Goal: Task Accomplishment & Management: Complete application form

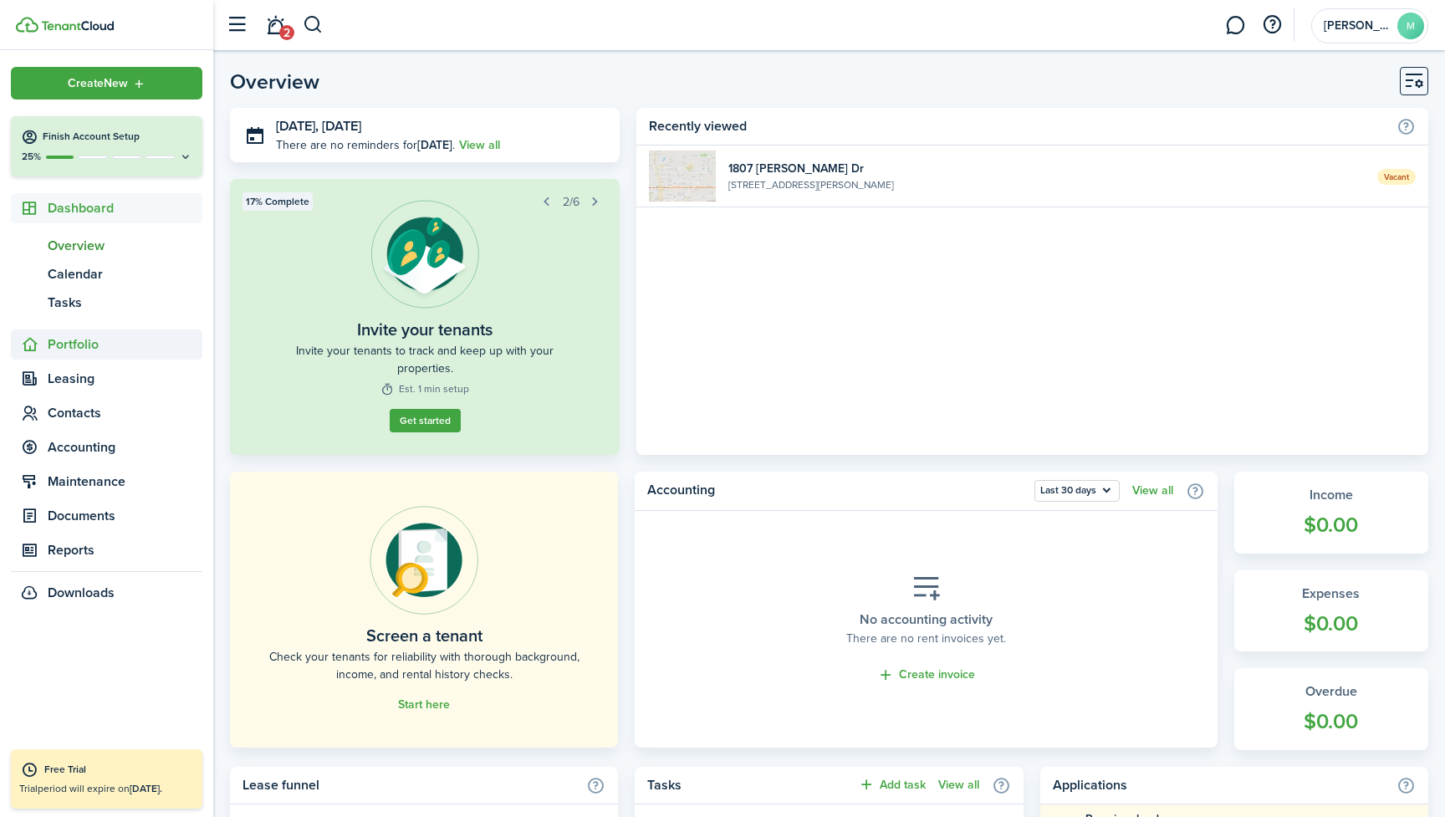
click at [108, 348] on span "Portfolio" at bounding box center [125, 344] width 155 height 20
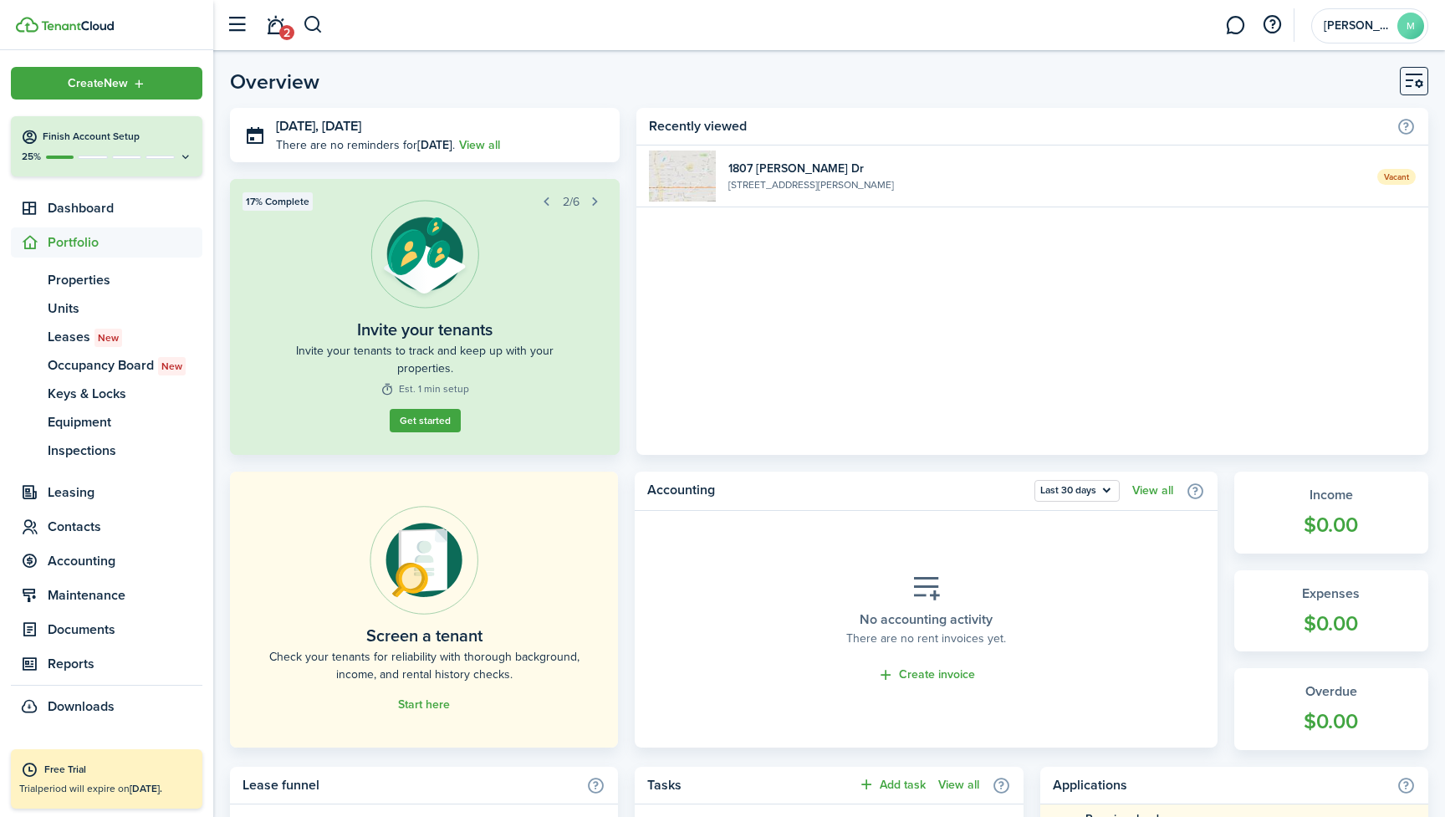
click at [106, 144] on h4 "Finish Account Setup" at bounding box center [118, 137] width 150 height 14
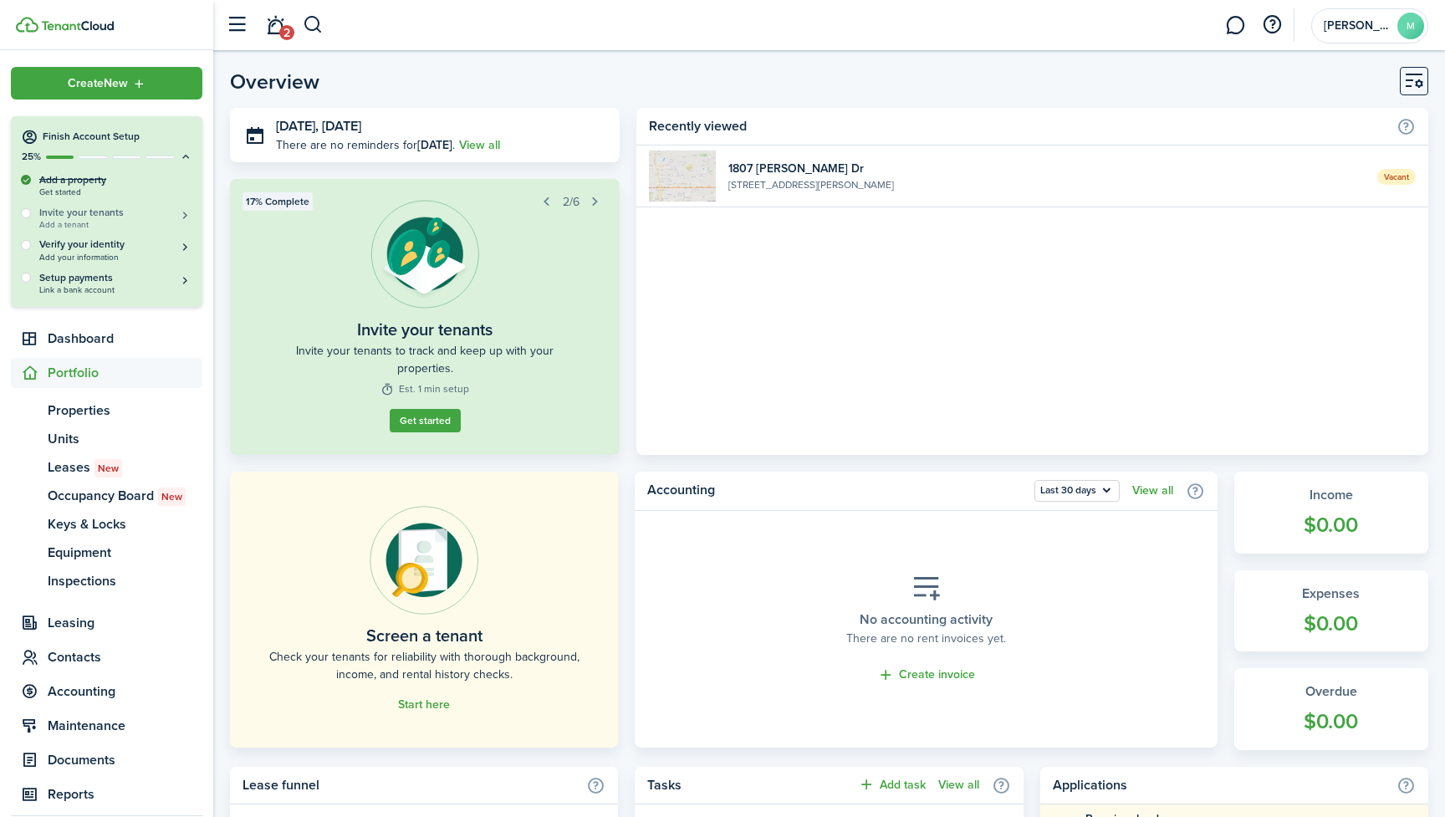
click at [74, 214] on h5 "Invite your tenants" at bounding box center [115, 213] width 153 height 14
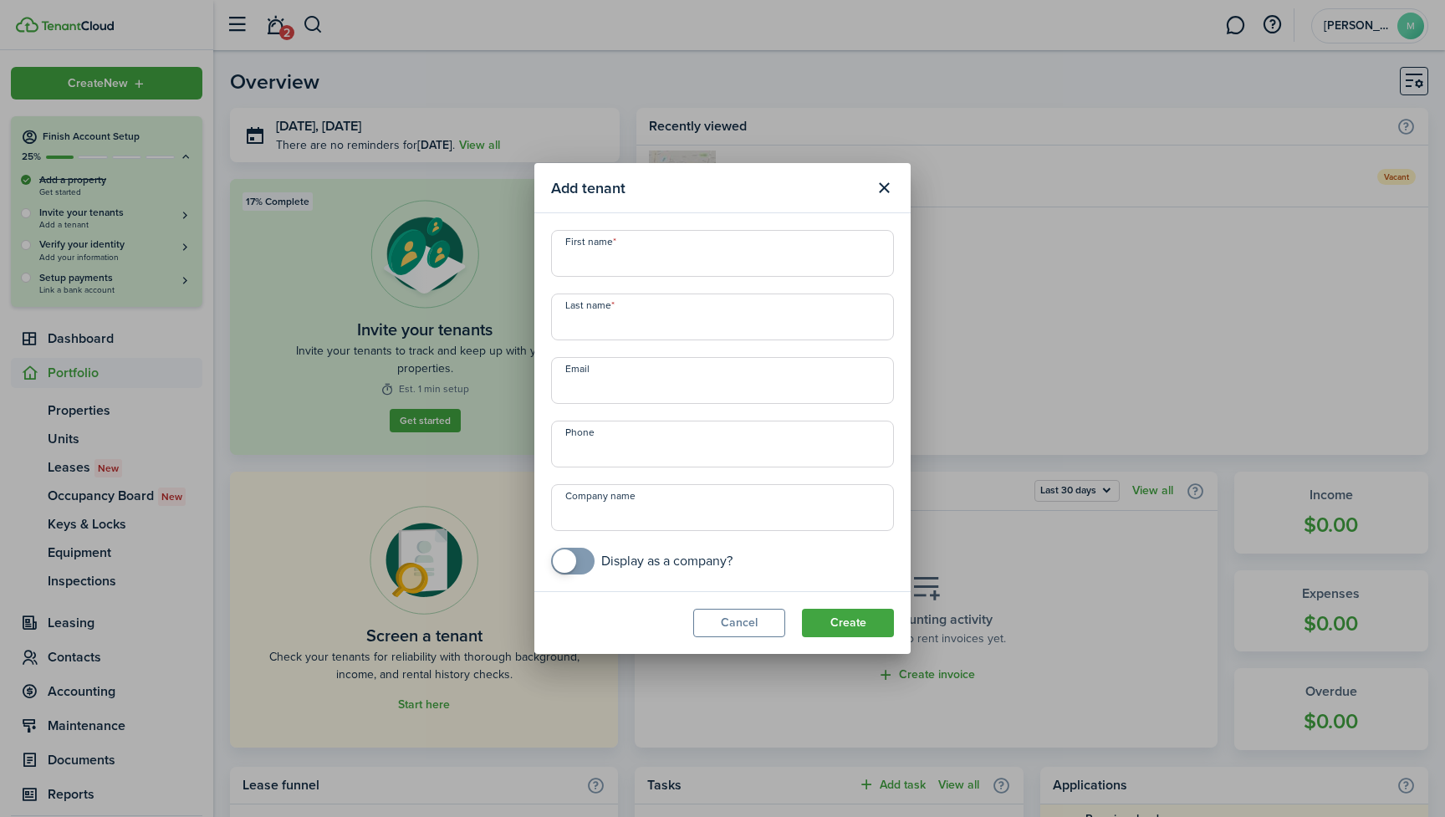
click at [878, 182] on button "Close modal" at bounding box center [883, 188] width 28 height 28
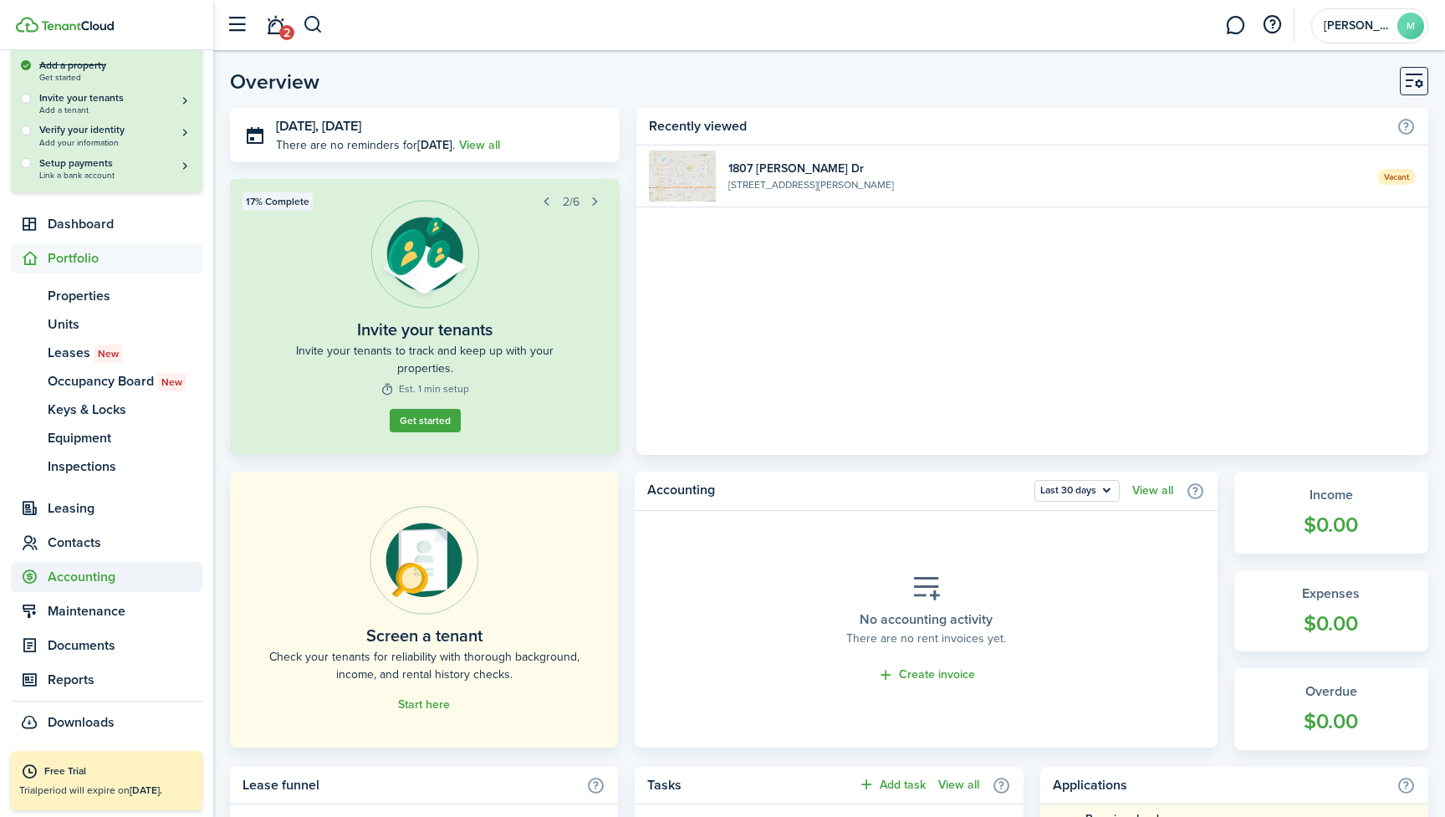
click at [95, 583] on span "Accounting" at bounding box center [125, 577] width 155 height 20
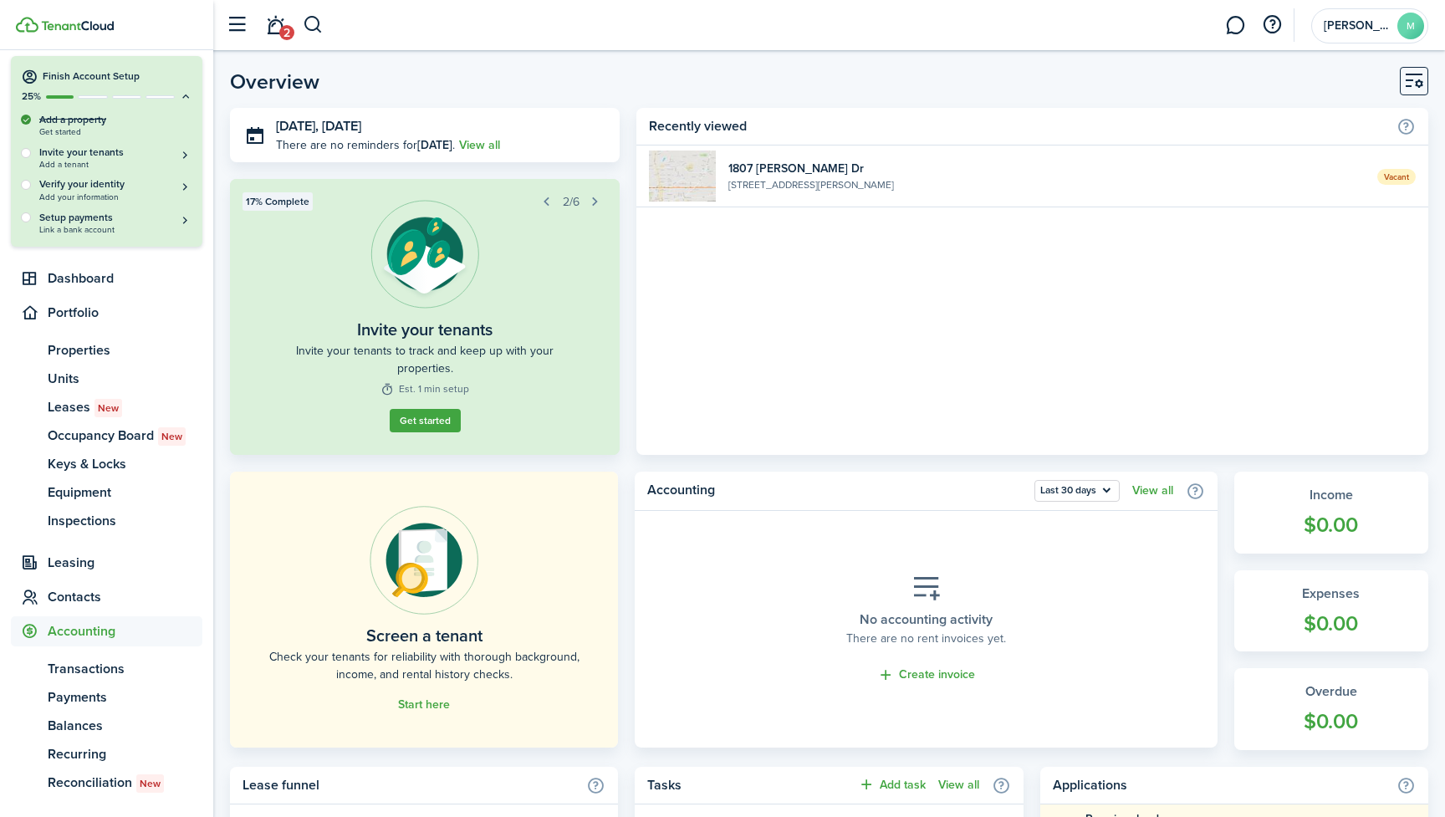
scroll to position [58, 0]
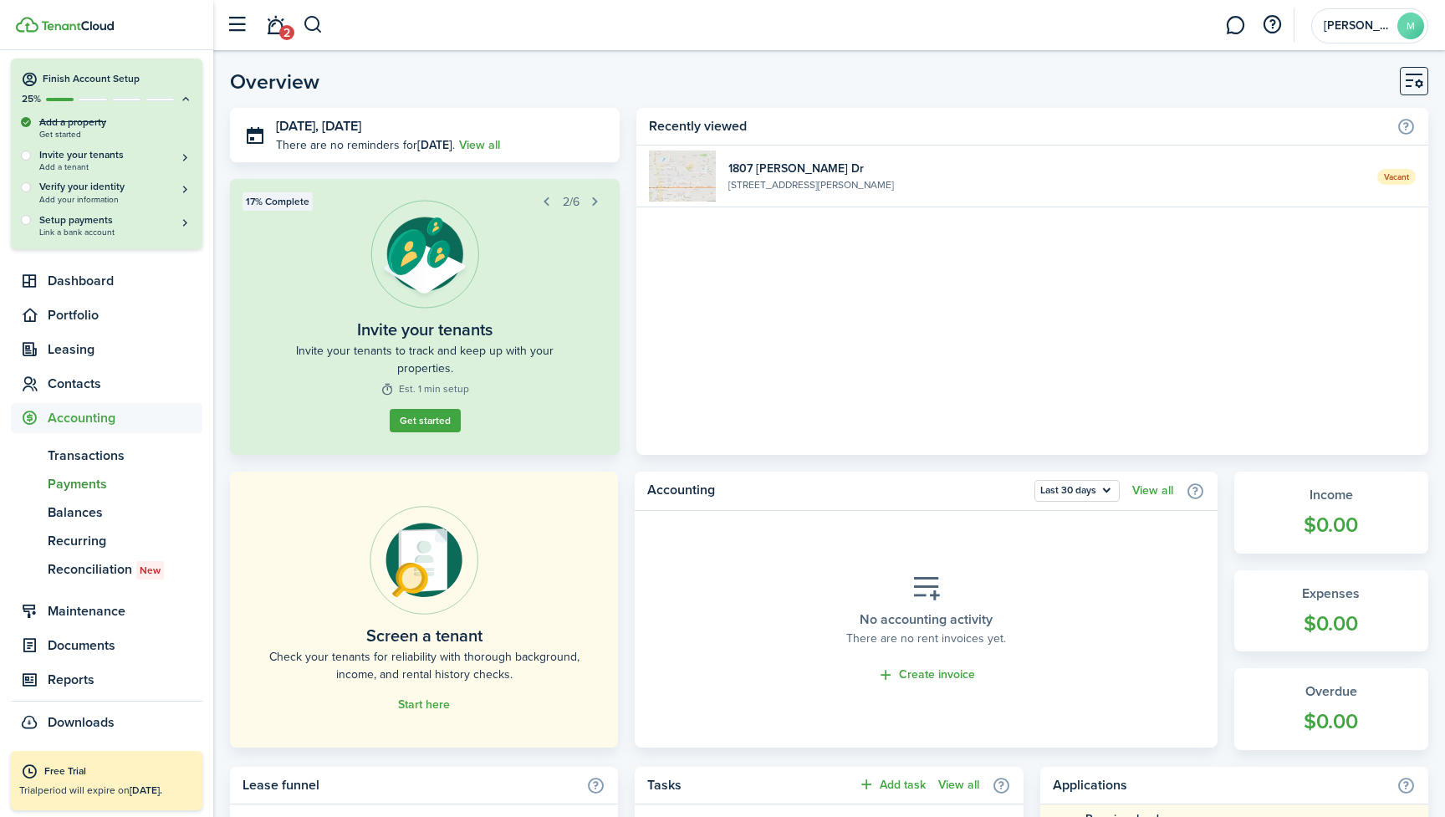
click at [84, 482] on span "Payments" at bounding box center [125, 484] width 155 height 20
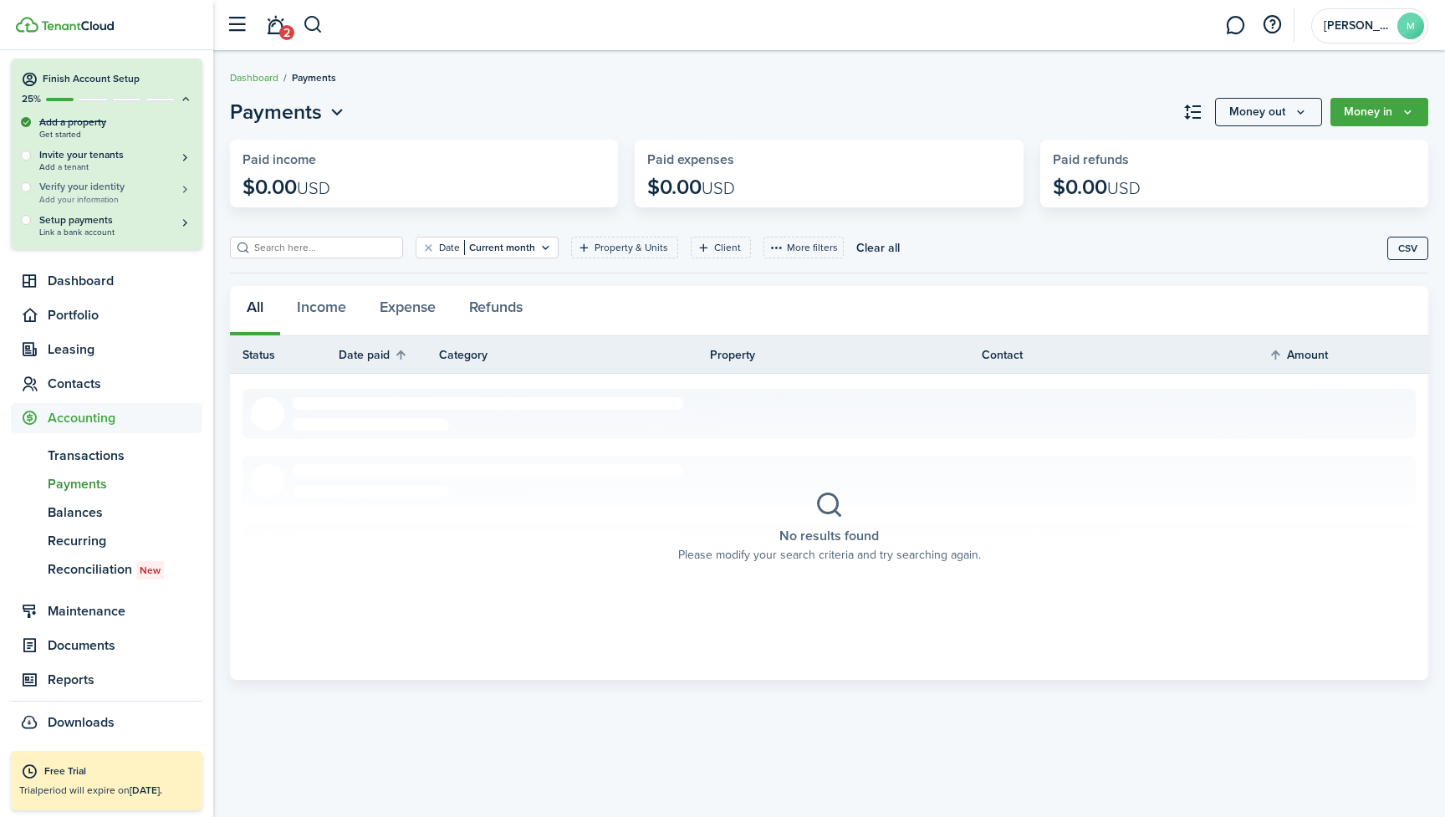
click at [118, 188] on h5 "Verify your identity" at bounding box center [115, 187] width 153 height 14
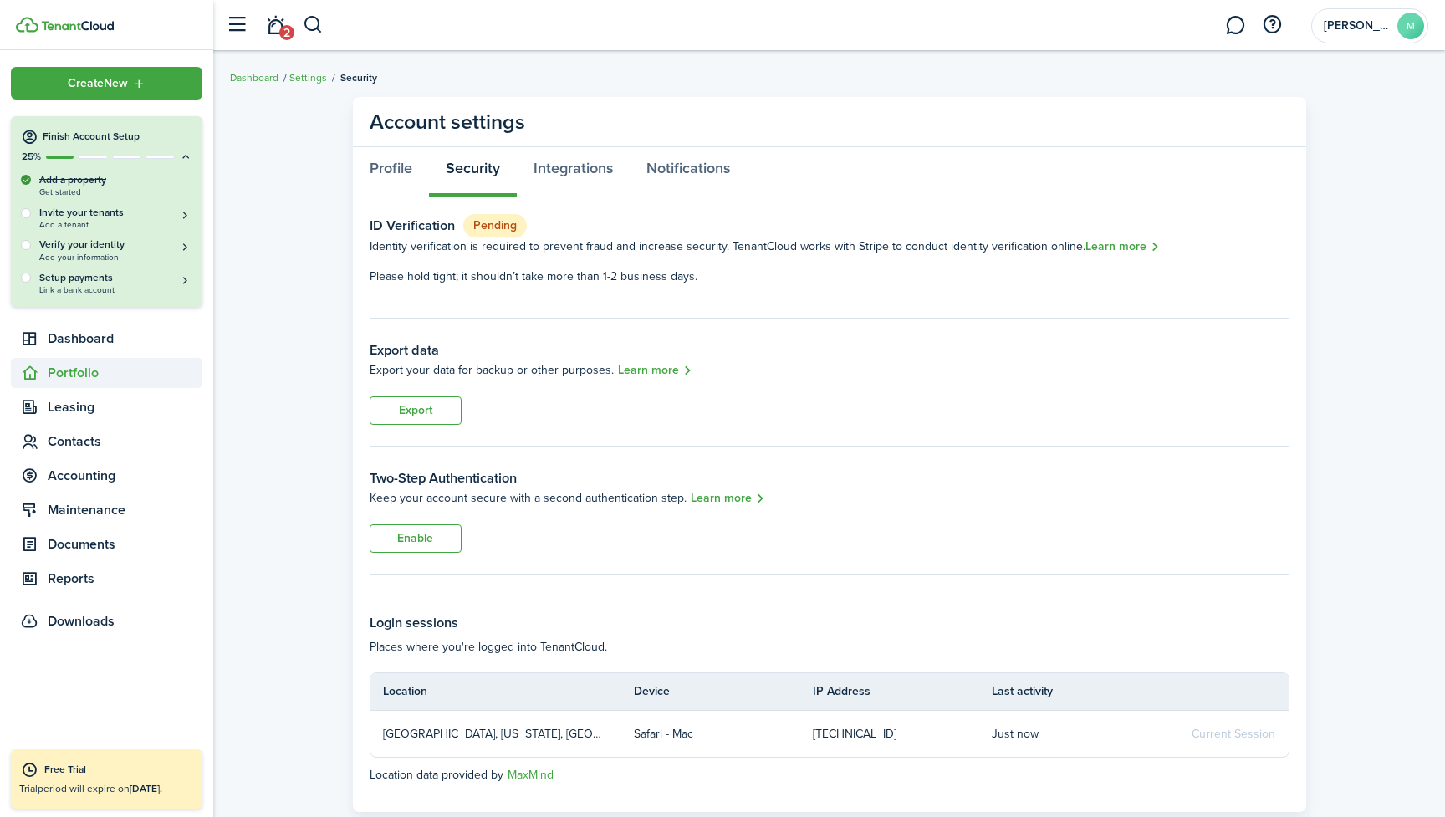
click at [92, 375] on span "Portfolio" at bounding box center [125, 373] width 155 height 20
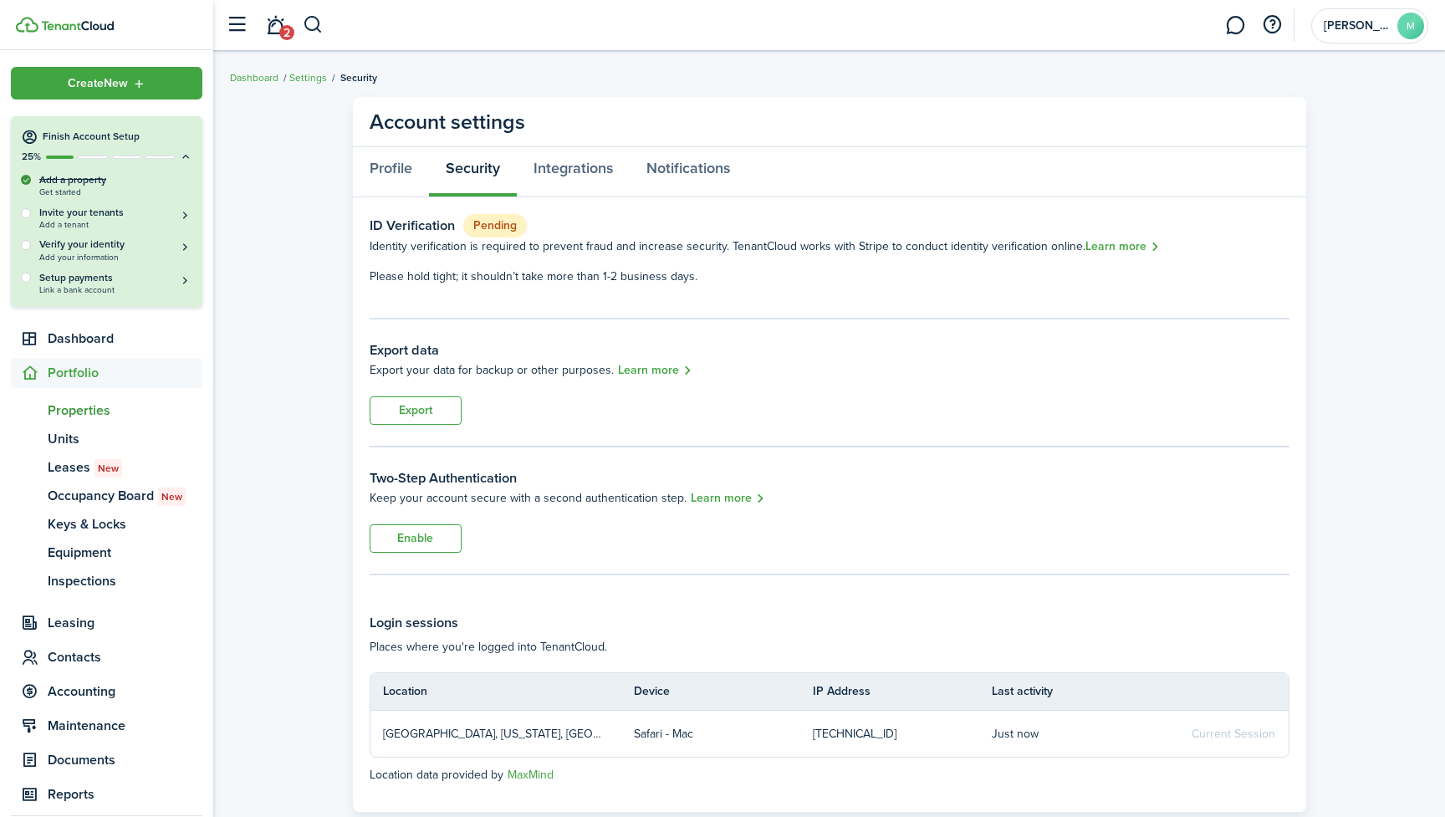
click at [83, 406] on span "Properties" at bounding box center [125, 410] width 155 height 20
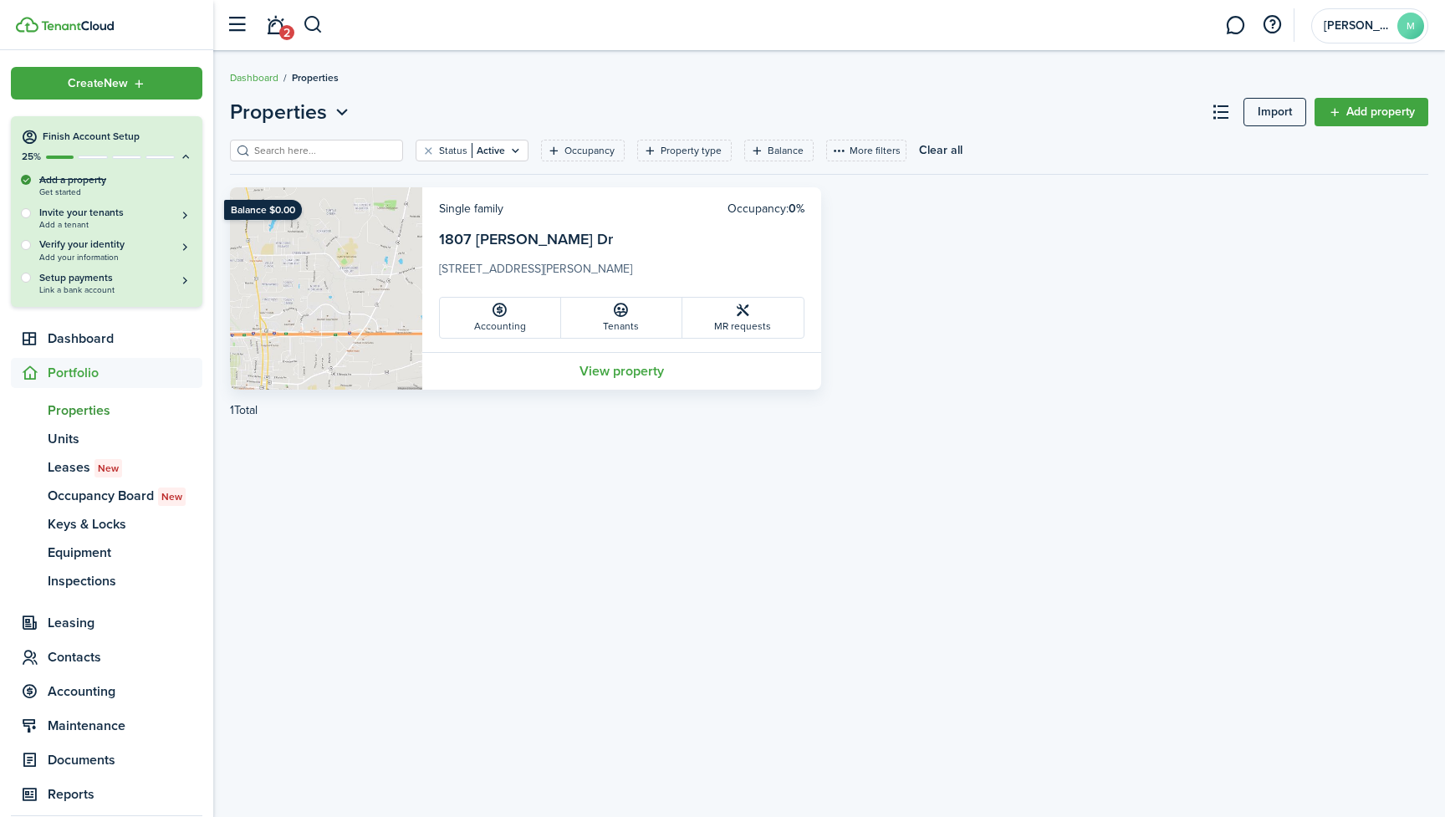
click at [1400, 120] on link "Add property" at bounding box center [1371, 112] width 114 height 28
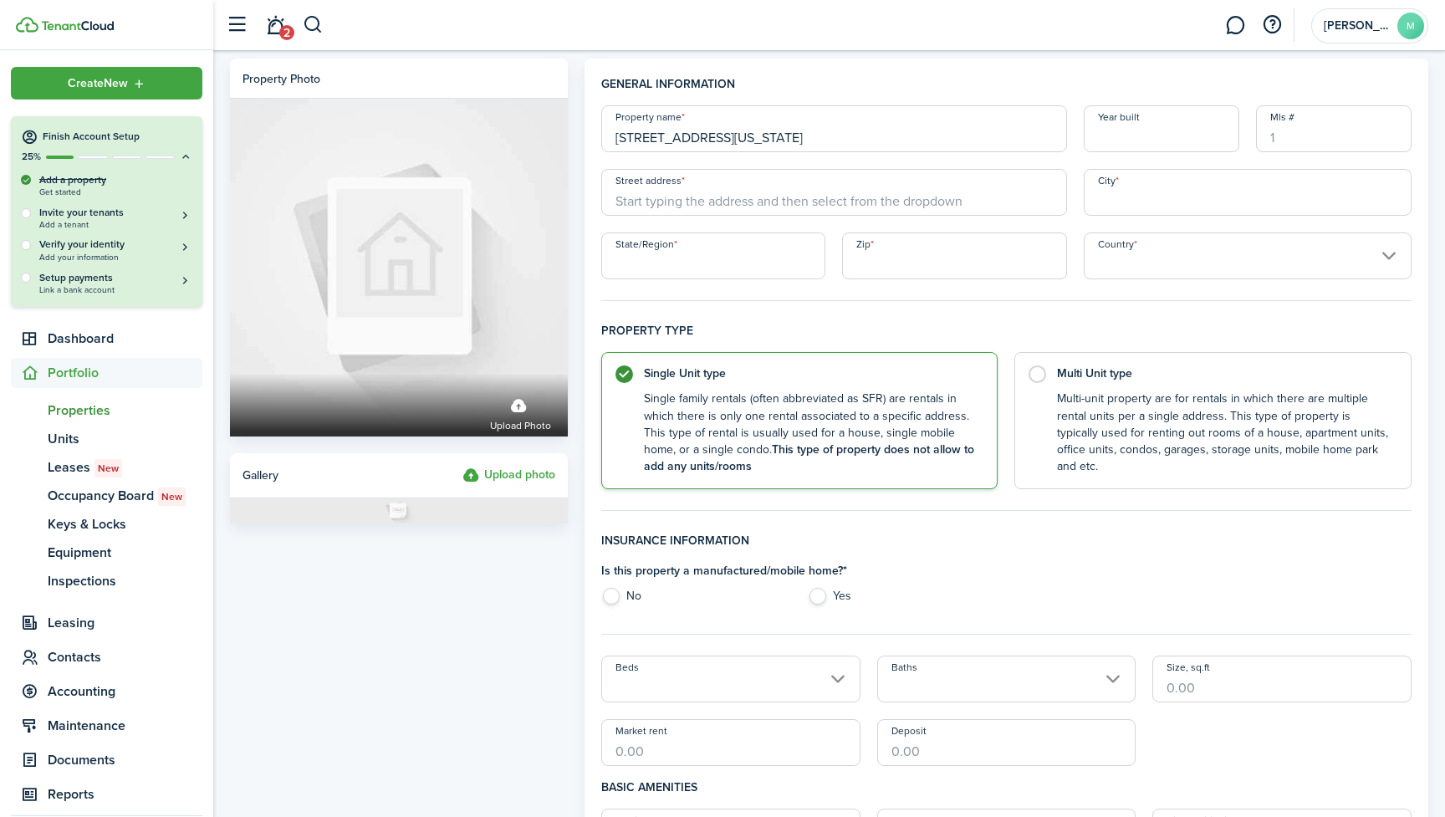
type input "[STREET_ADDRESS][US_STATE]"
click at [1131, 143] on input "Year built" at bounding box center [1160, 128] width 155 height 47
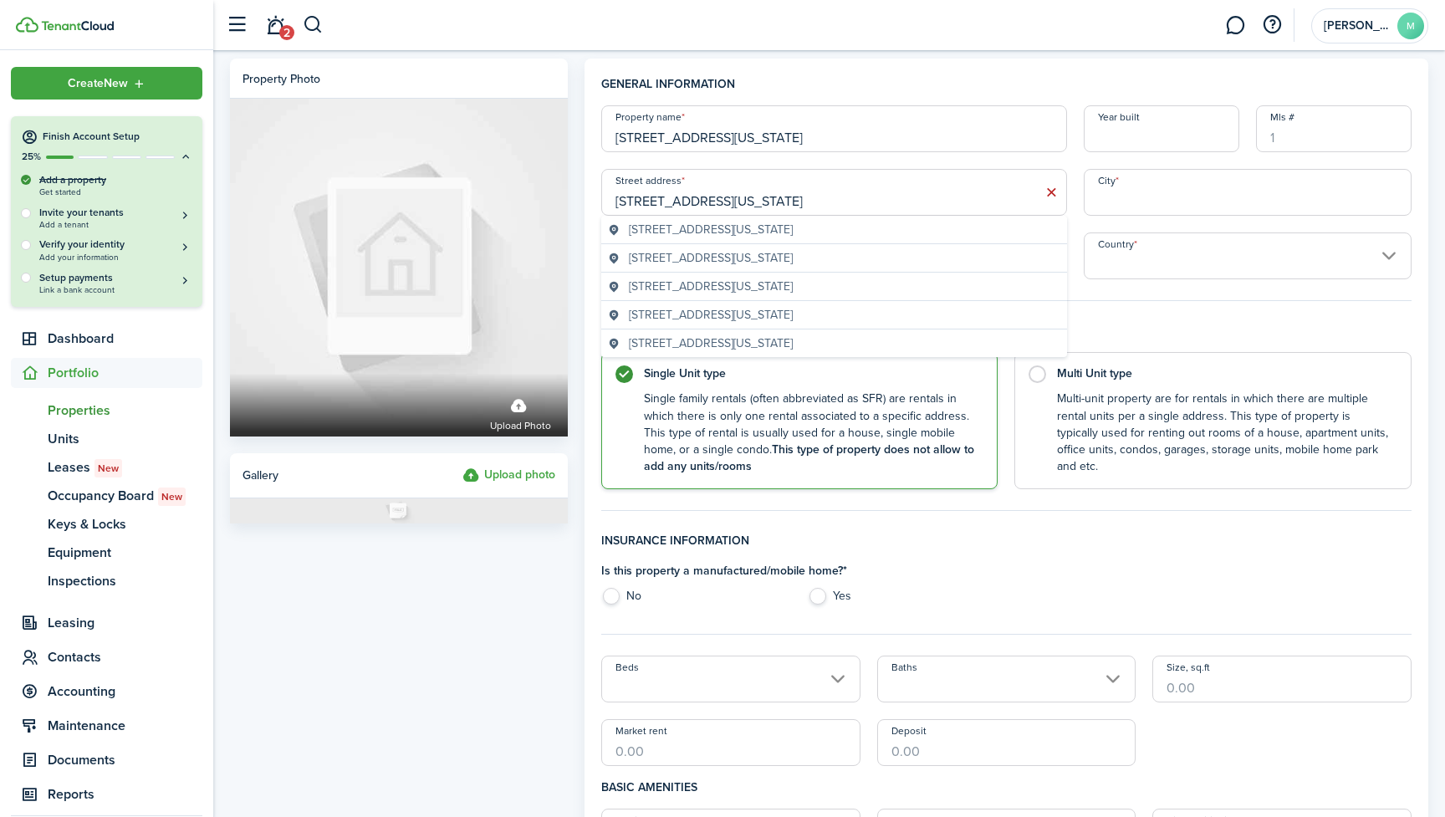
click at [780, 252] on span "[STREET_ADDRESS][US_STATE]" at bounding box center [711, 258] width 164 height 18
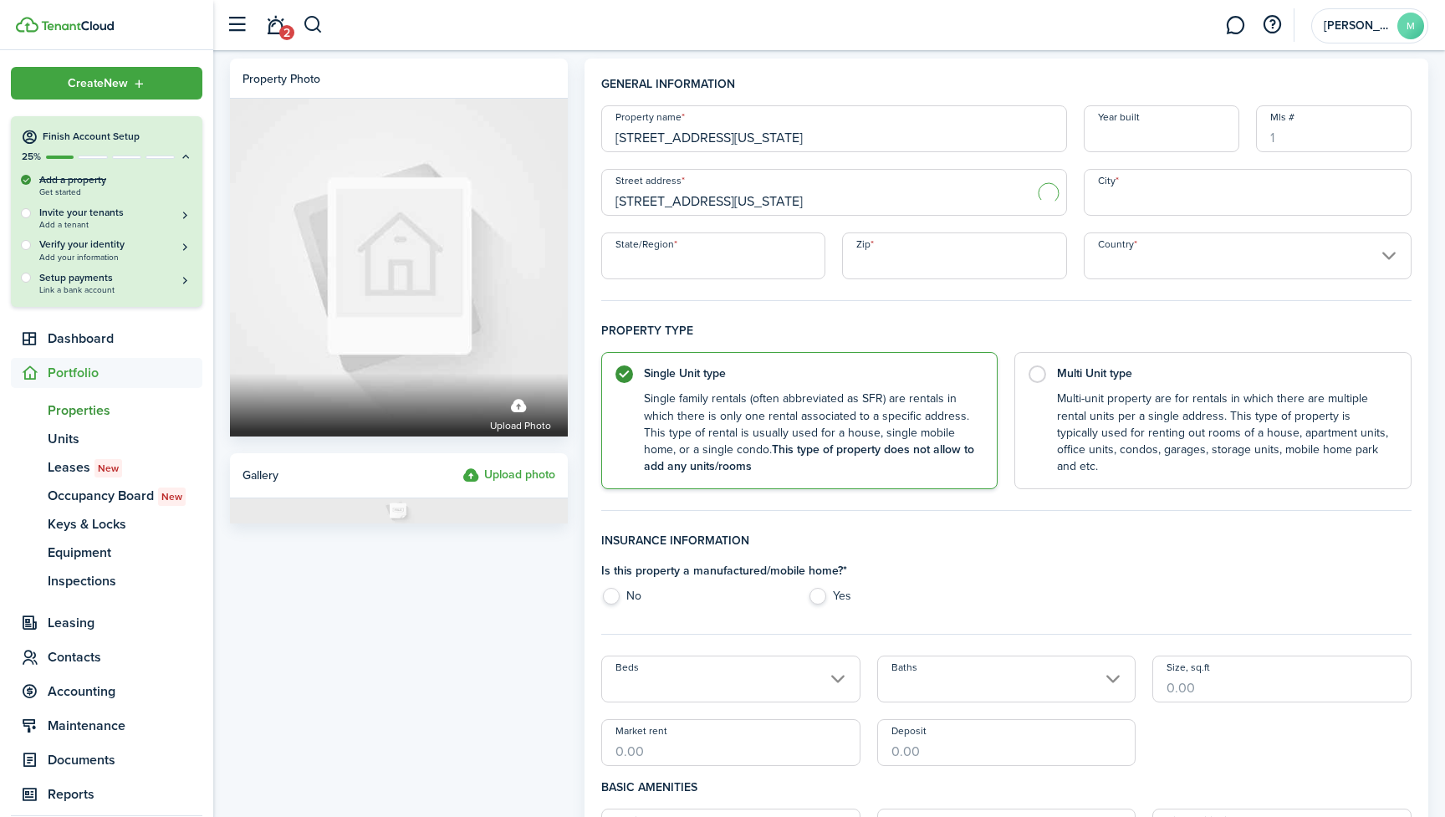
type input "[STREET_ADDRESS][US_STATE]"
type input "Ruston"
type input "LA"
type input "71270"
type input "[GEOGRAPHIC_DATA]"
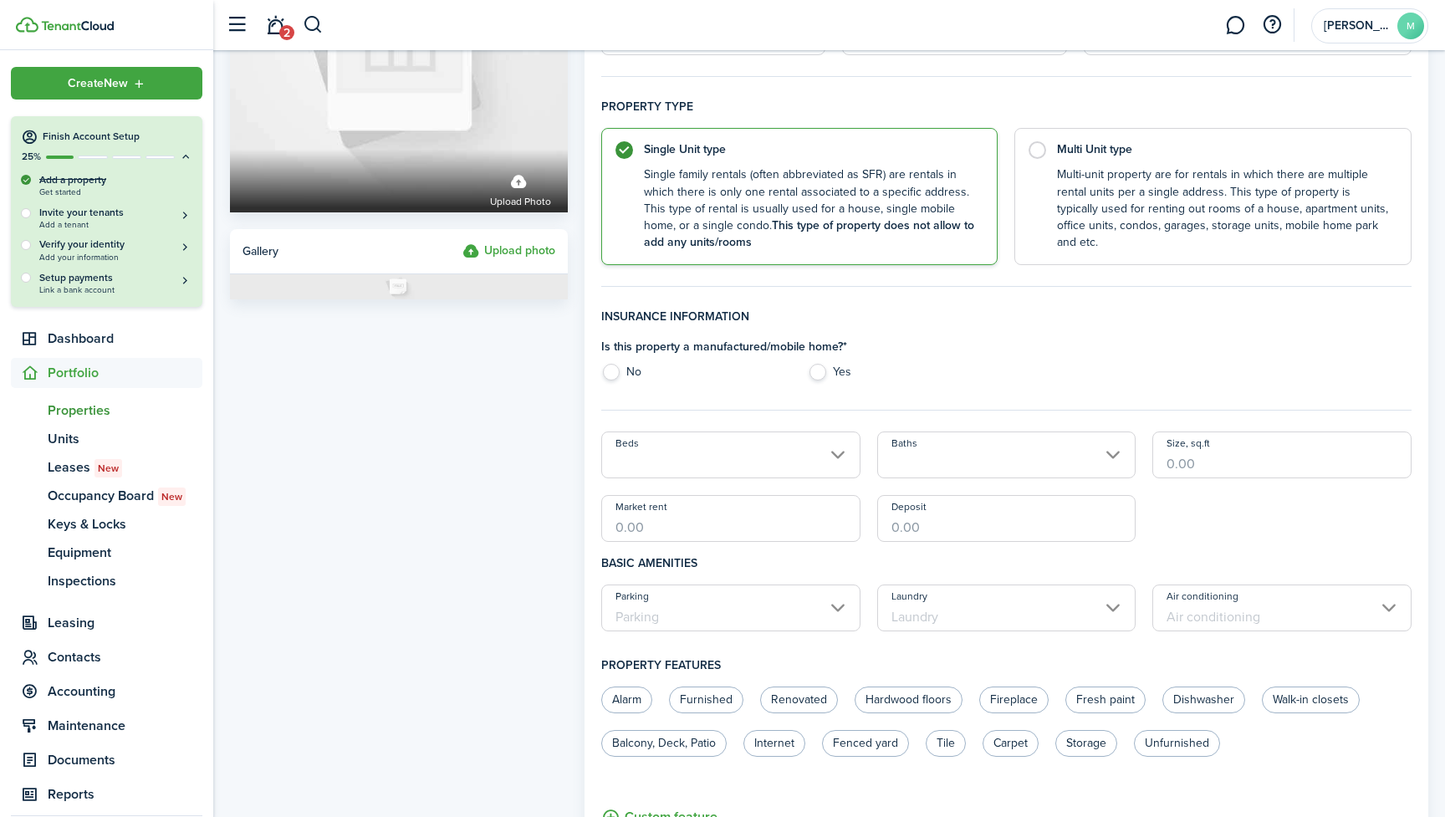
scroll to position [227, 0]
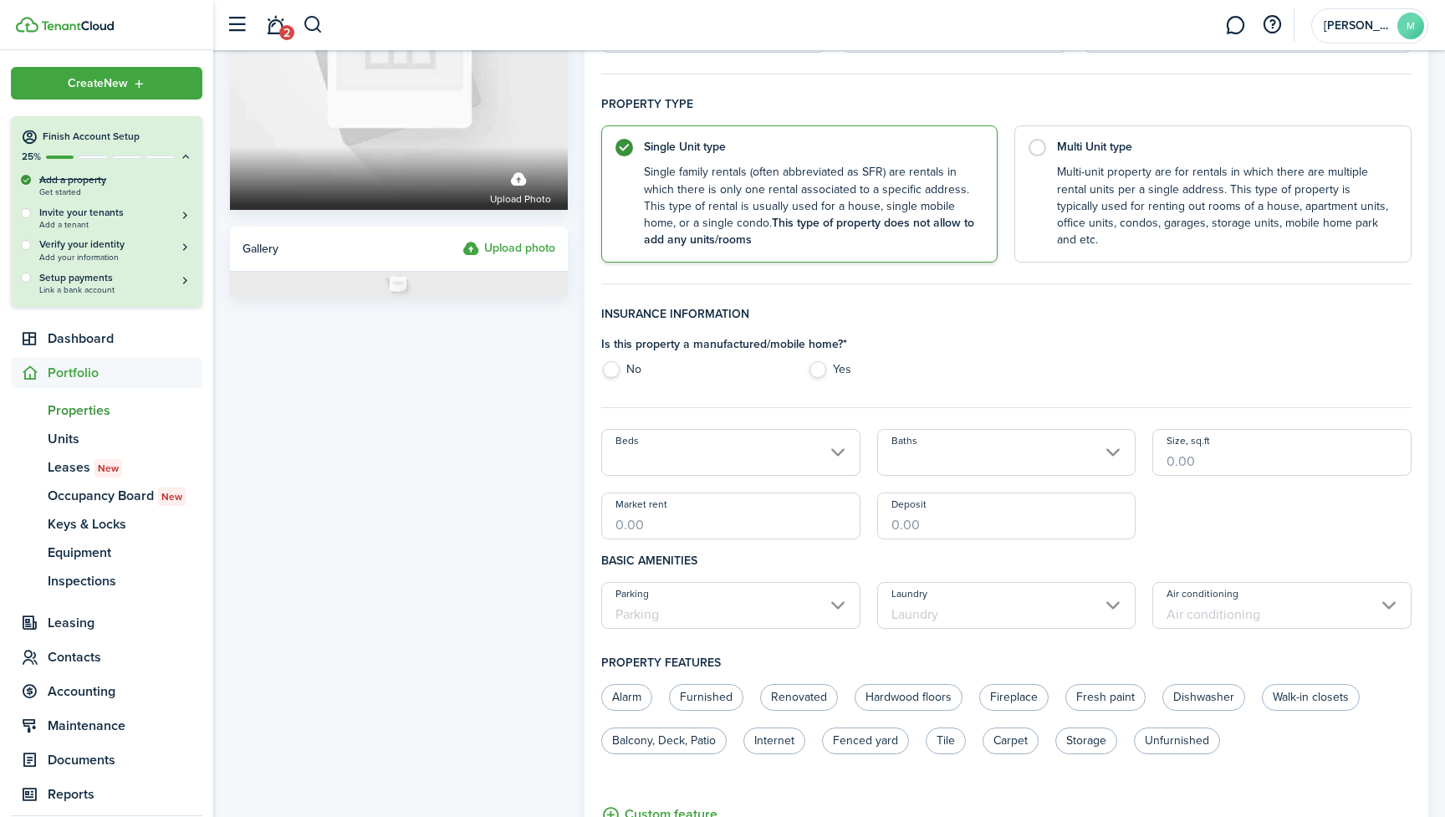
click at [616, 370] on label "No" at bounding box center [696, 373] width 190 height 25
radio input "true"
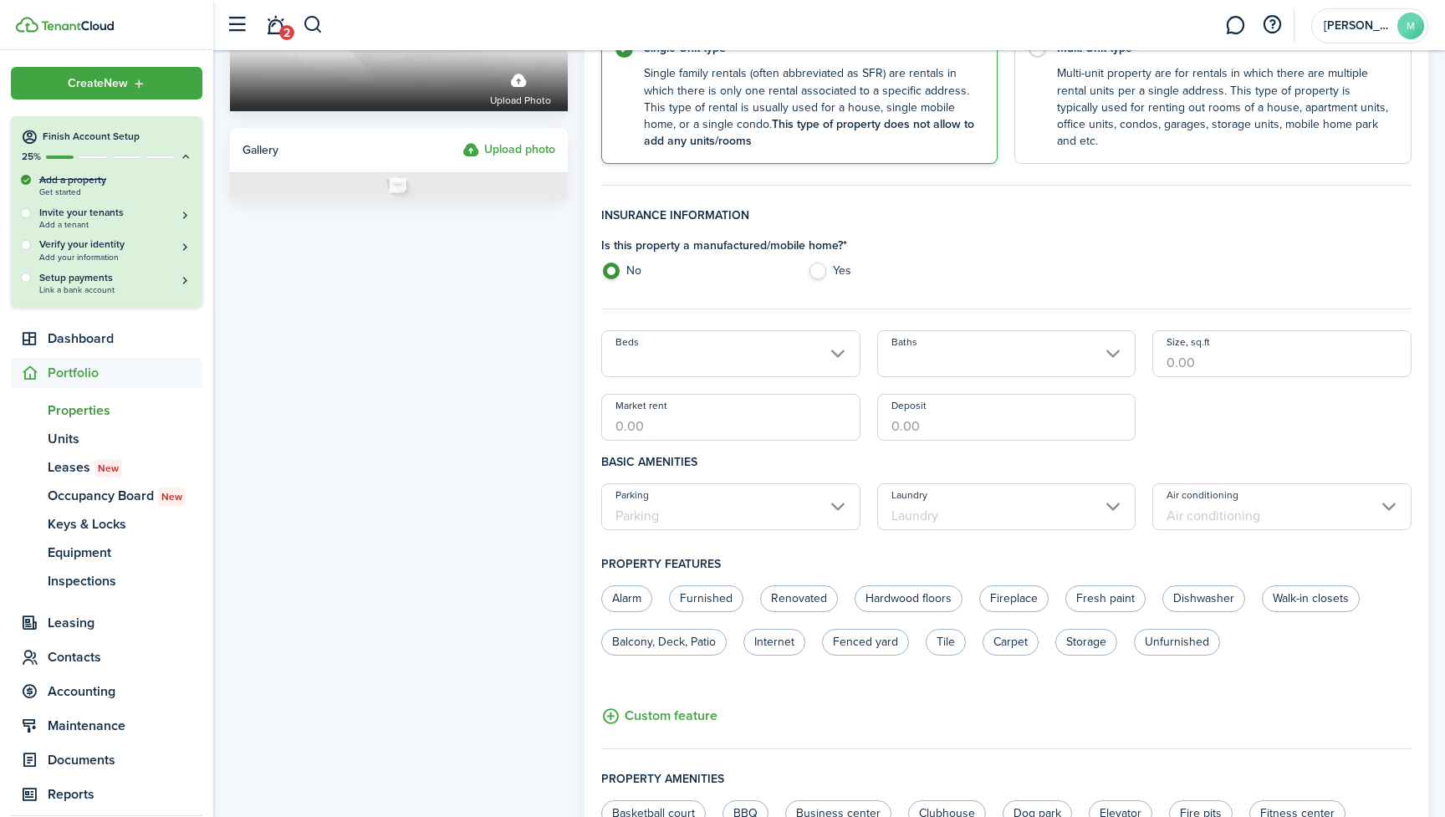
scroll to position [353, 0]
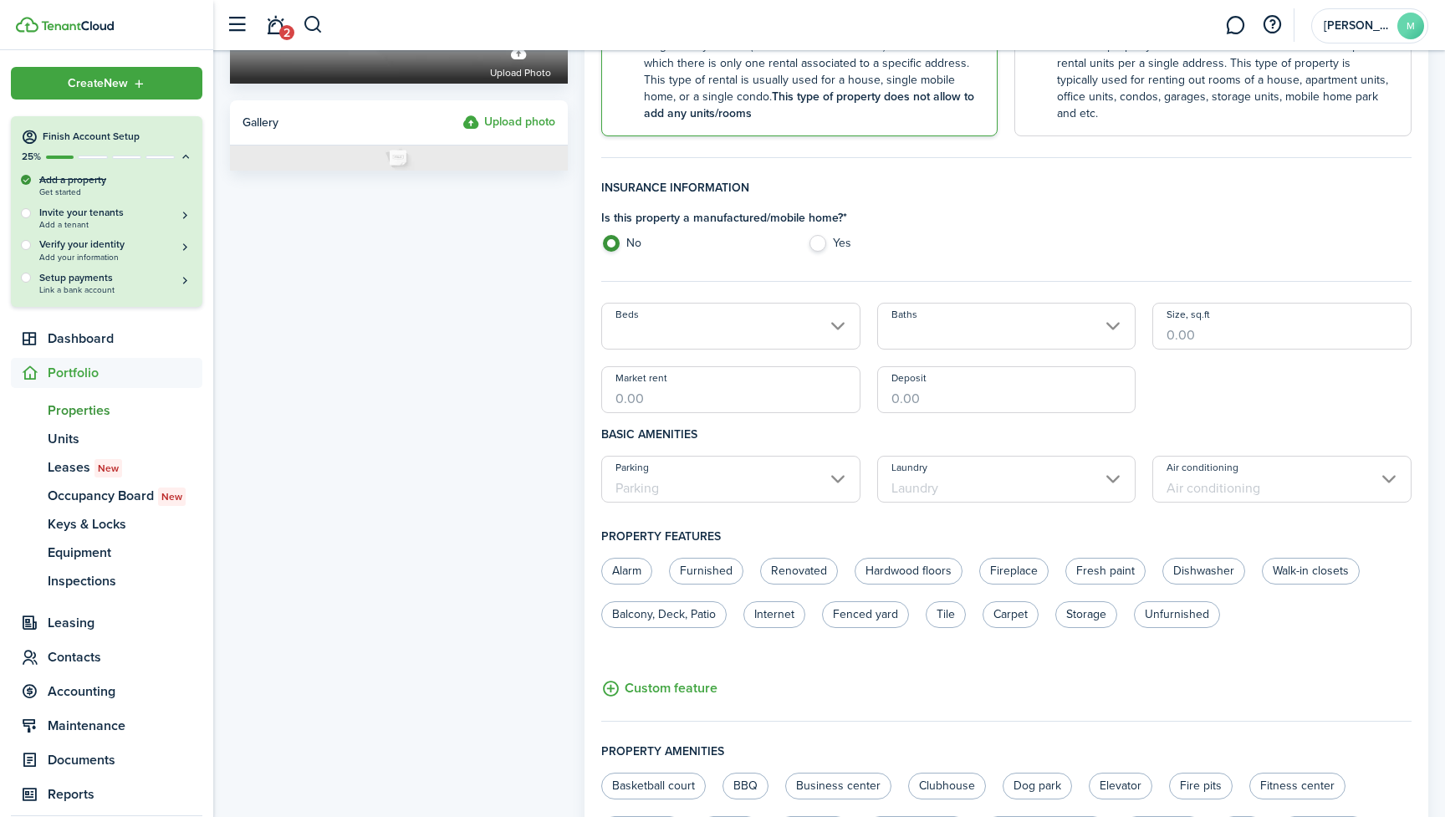
click at [778, 325] on input "Beds" at bounding box center [730, 326] width 259 height 47
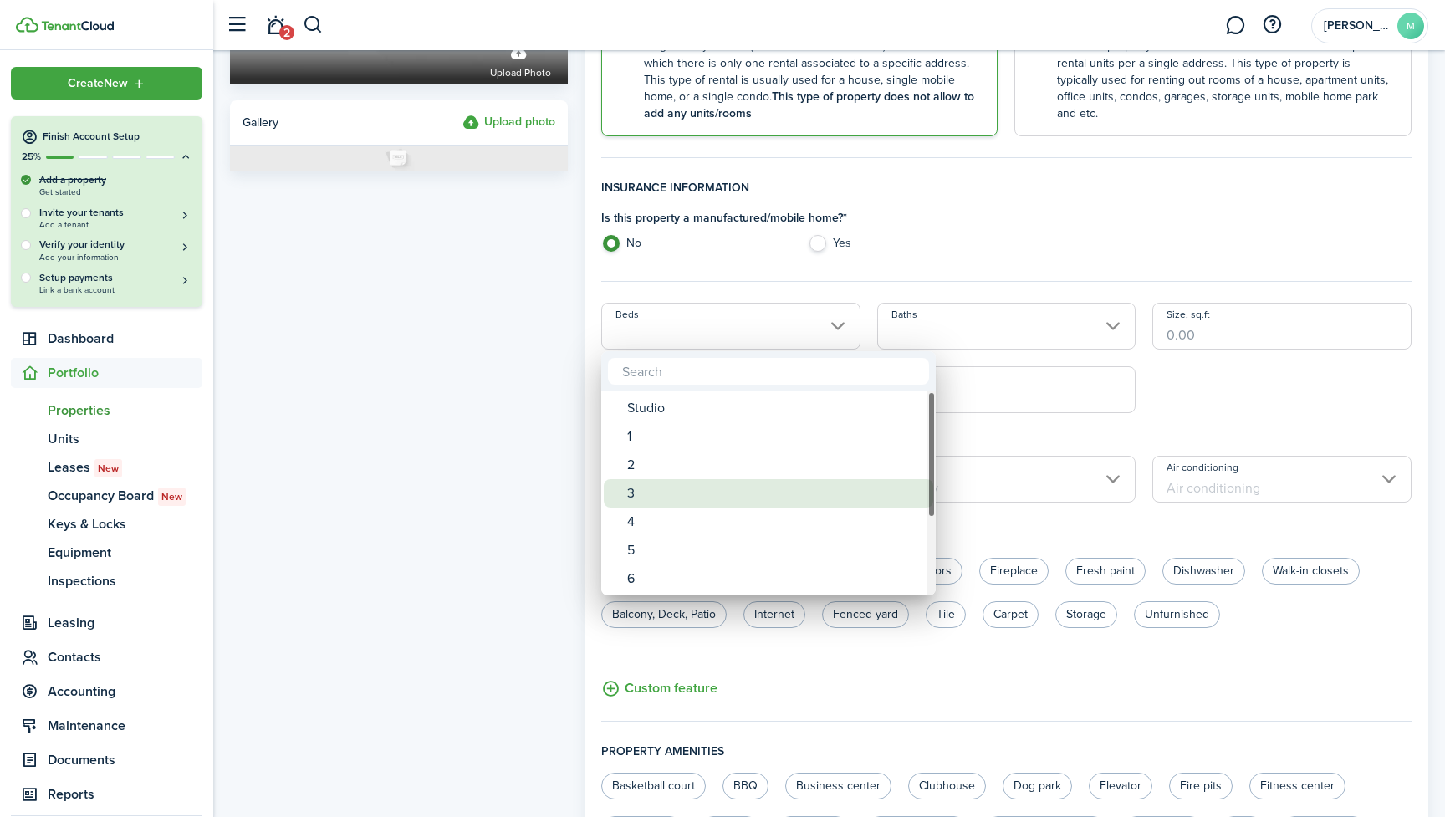
click at [644, 487] on div "3" at bounding box center [775, 493] width 296 height 28
type input "3"
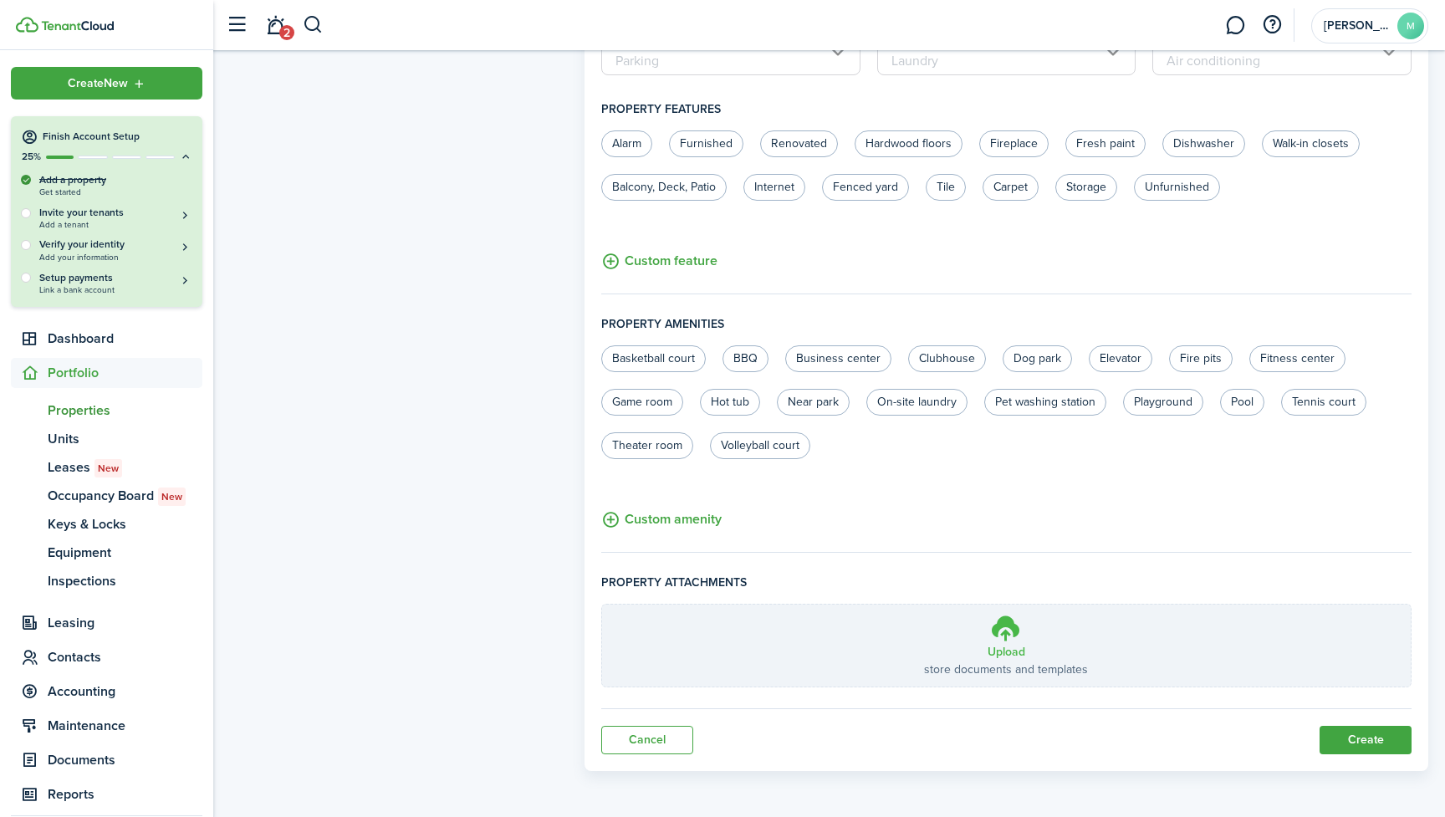
scroll to position [778, 0]
click at [1348, 750] on button "Create" at bounding box center [1365, 741] width 92 height 28
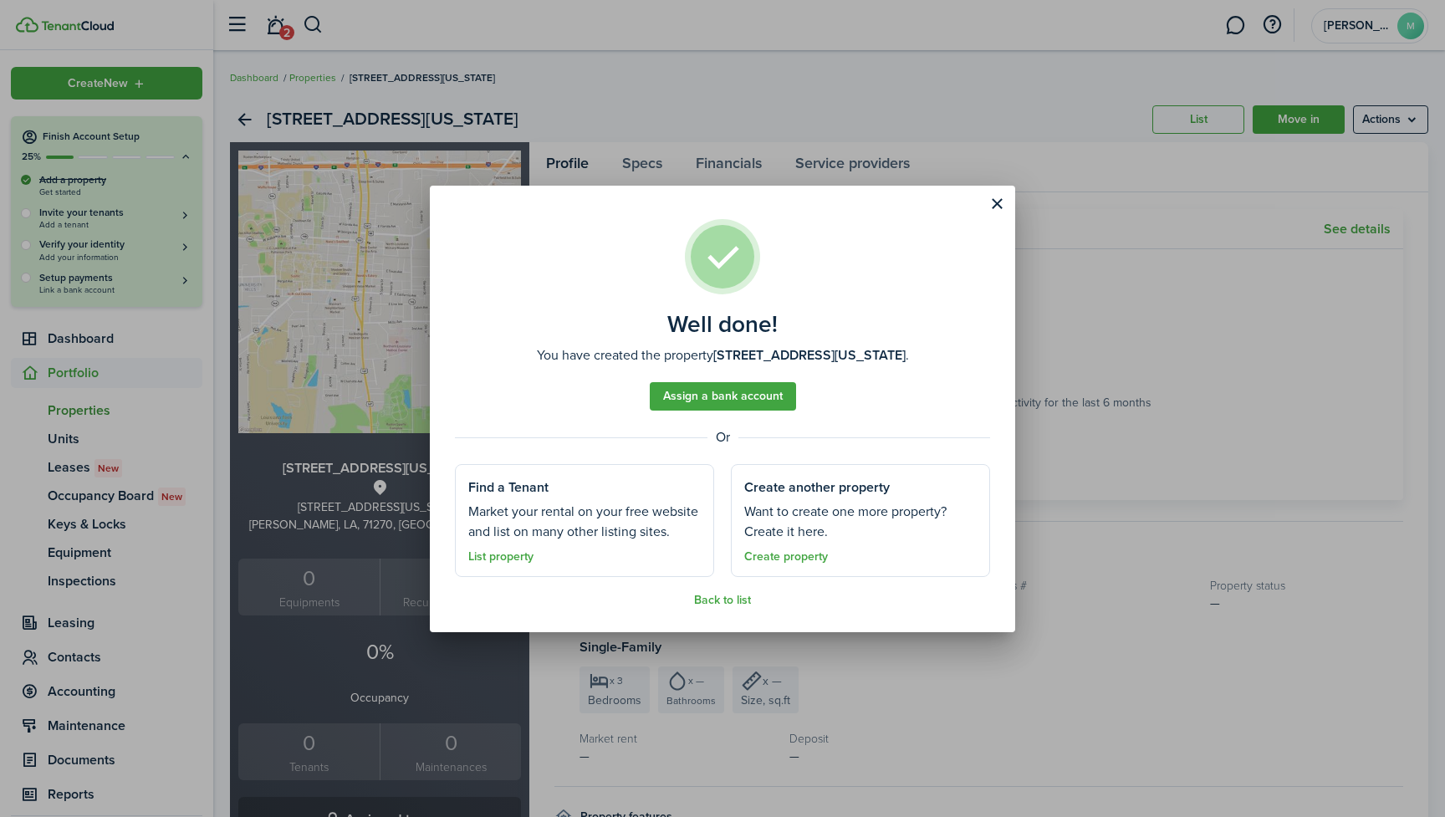
click at [706, 399] on link "Assign a bank account" at bounding box center [723, 396] width 146 height 28
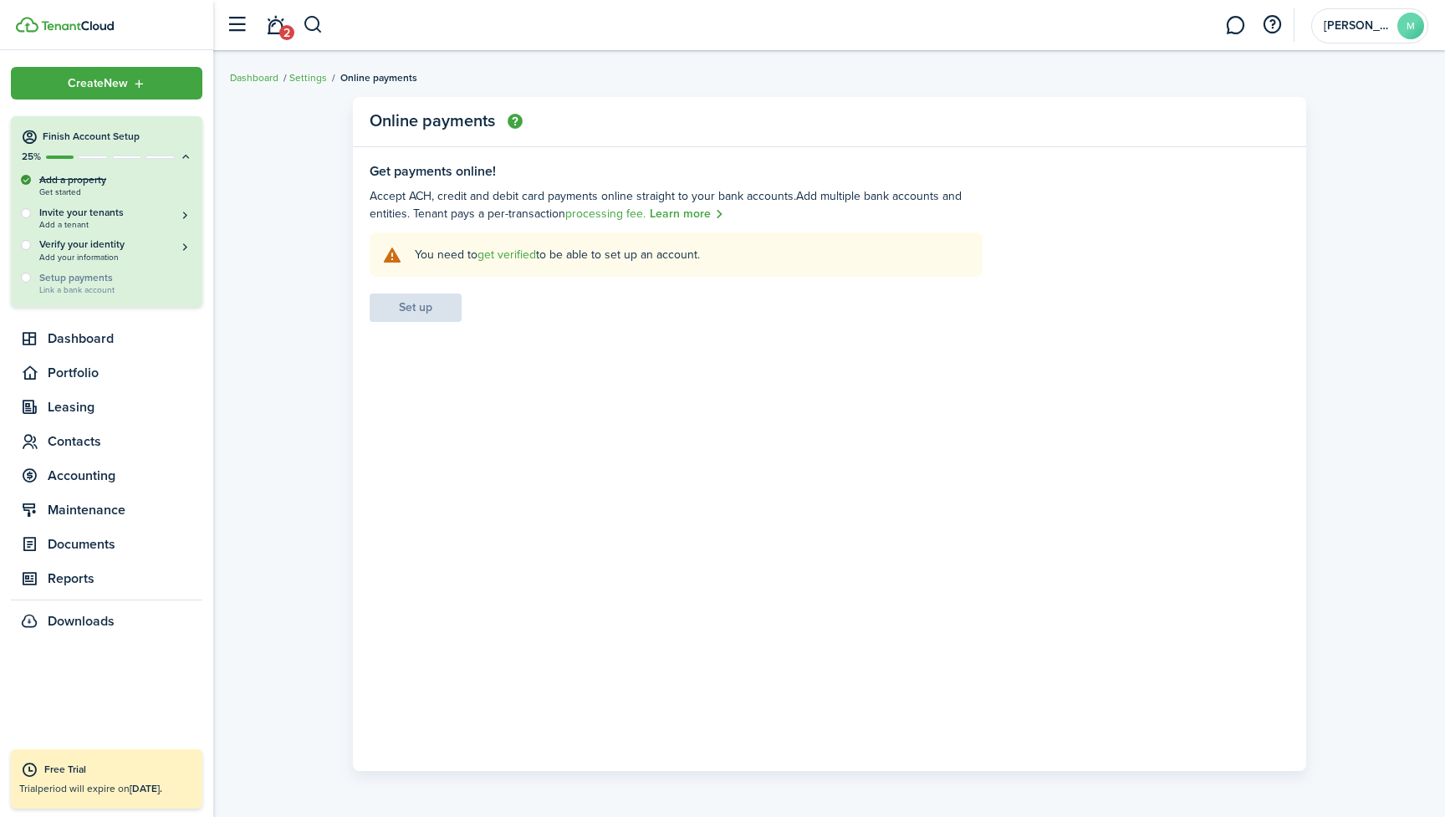
click at [523, 256] on link "get verified" at bounding box center [506, 255] width 59 height 18
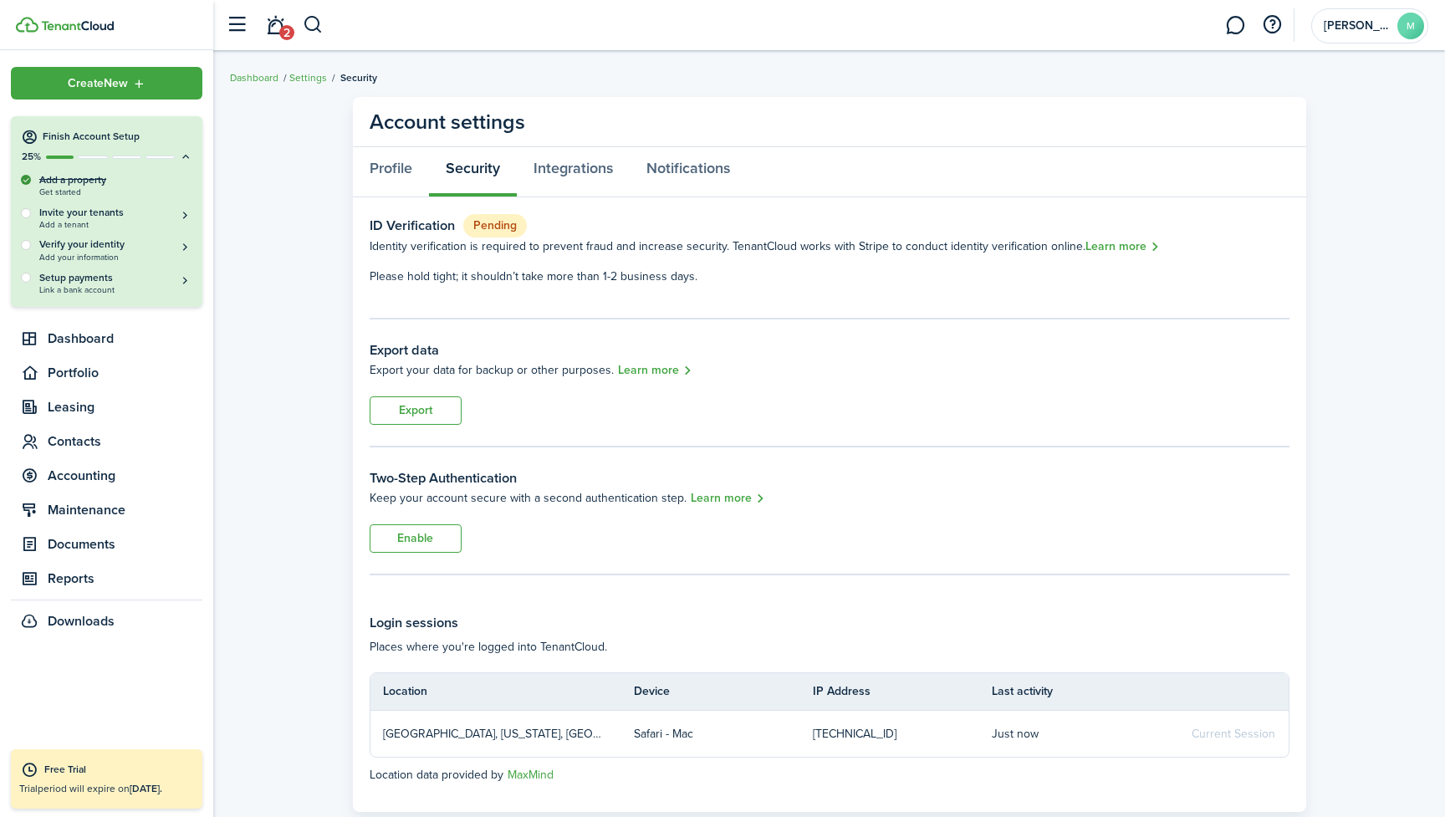
click at [257, 73] on link "Dashboard" at bounding box center [254, 77] width 48 height 15
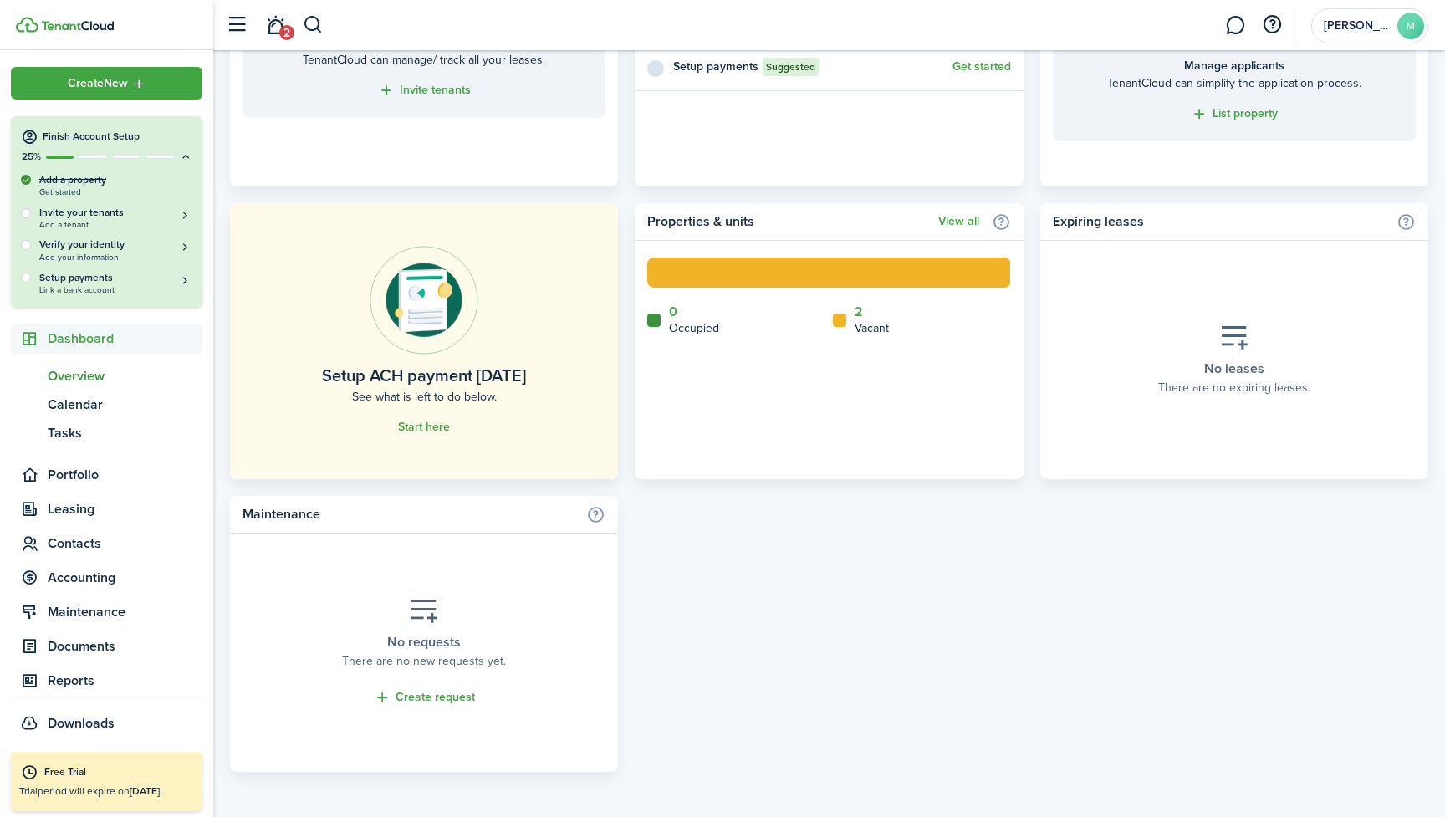
scroll to position [855, 0]
click at [85, 602] on span "Maintenance" at bounding box center [125, 612] width 155 height 20
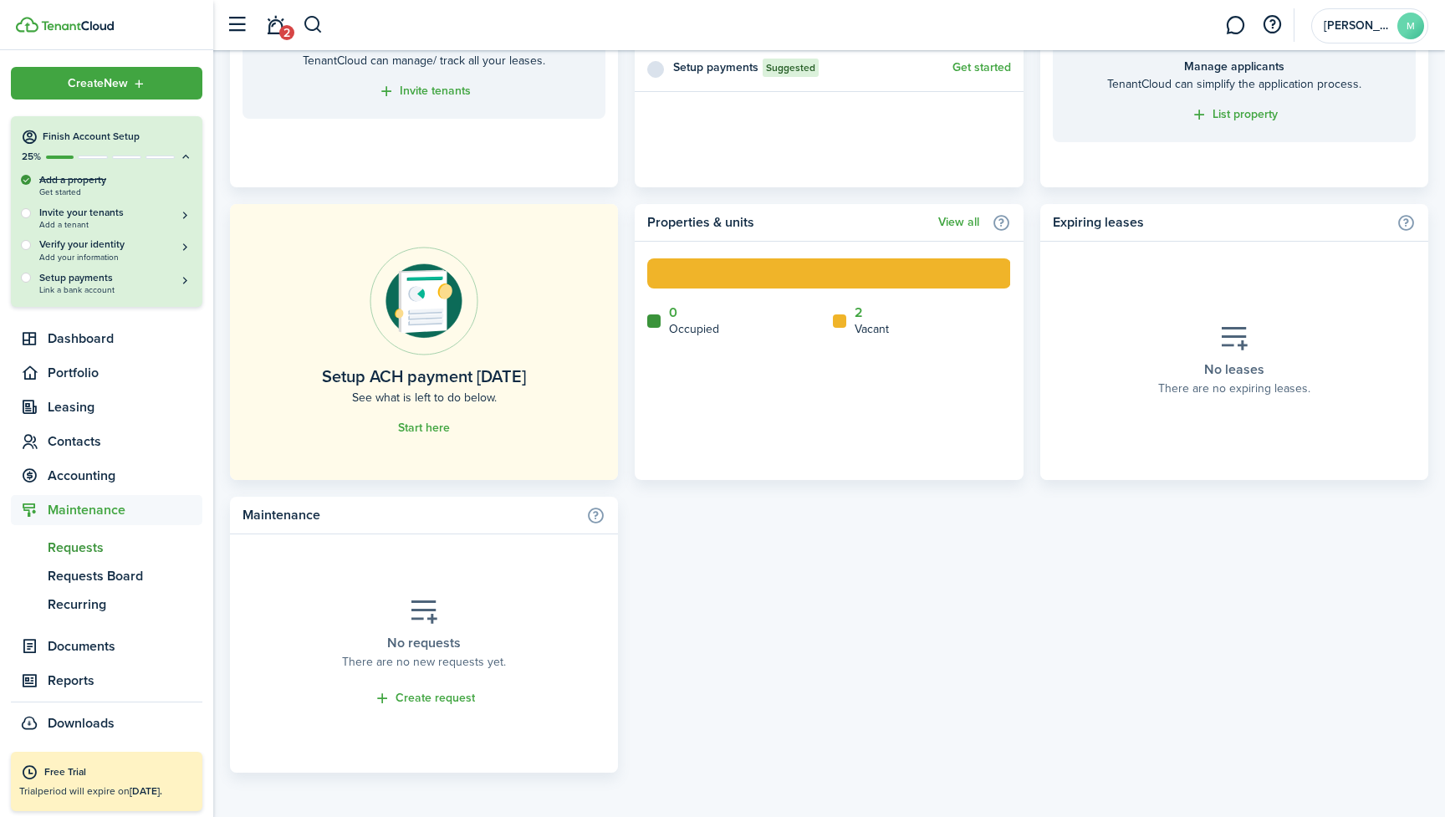
click at [73, 545] on span "Requests" at bounding box center [125, 548] width 155 height 20
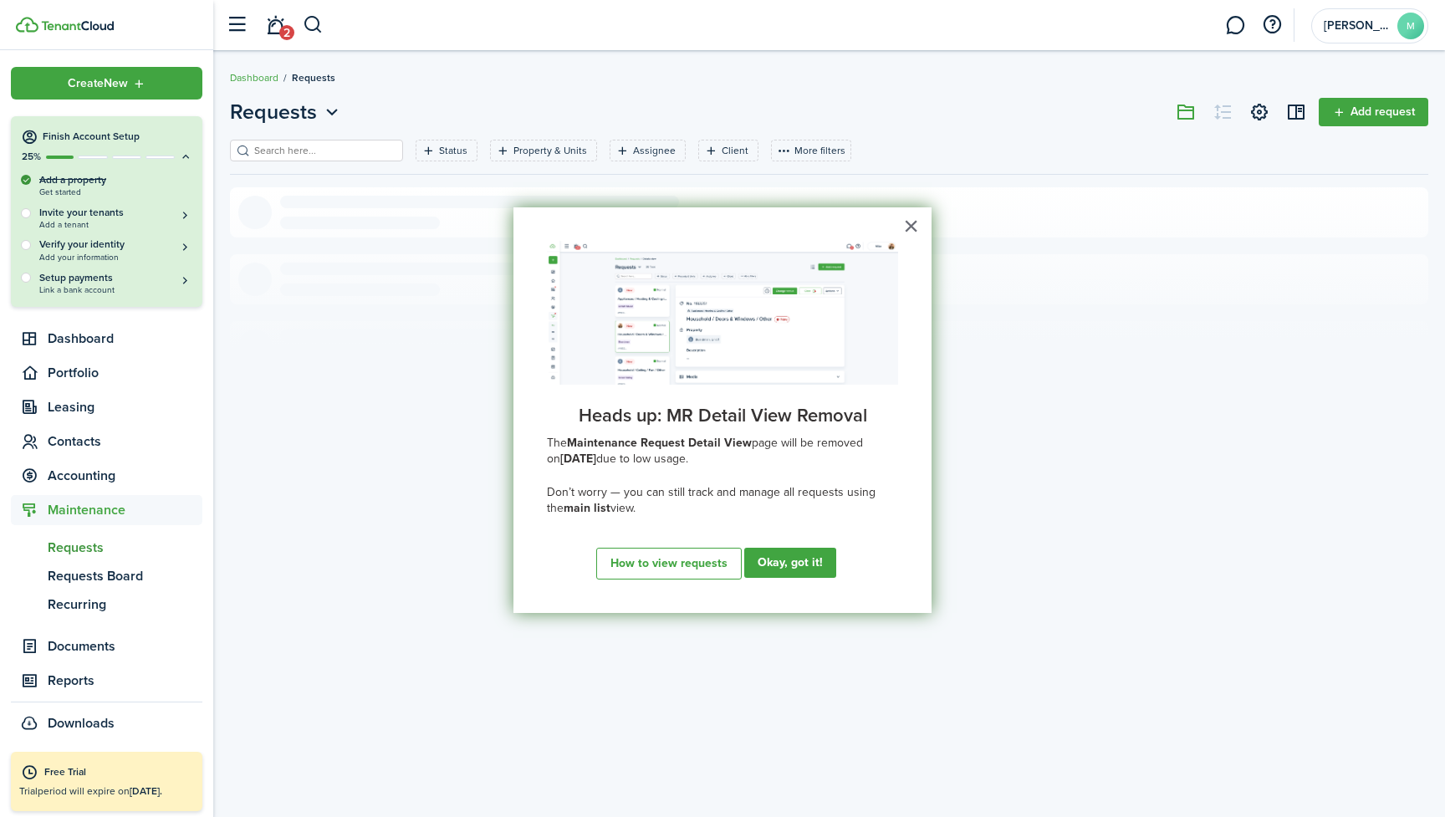
click at [640, 455] on span "due to low usage." at bounding box center [642, 459] width 92 height 18
click at [692, 560] on button "How to view requests" at bounding box center [666, 564] width 141 height 32
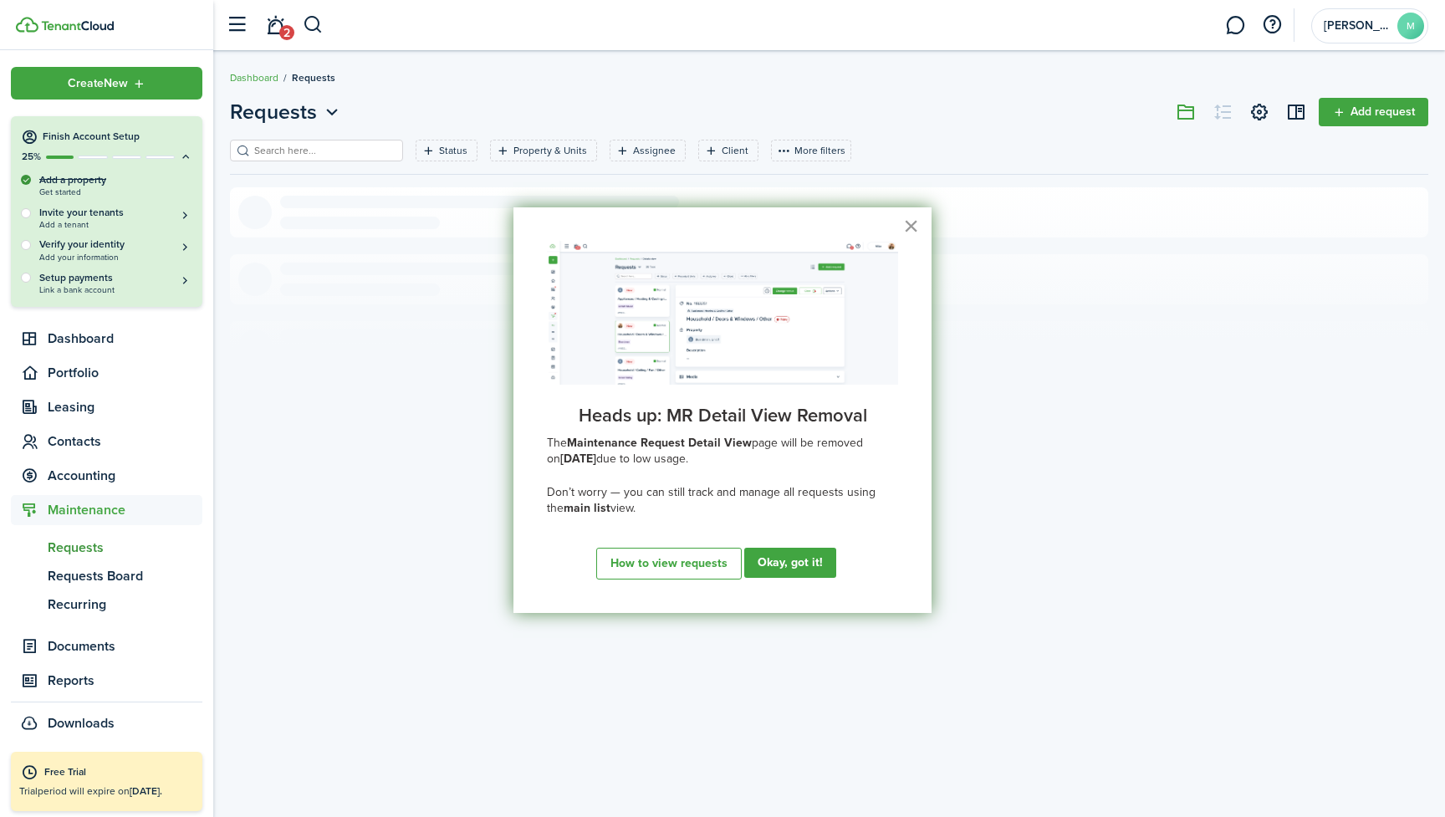
click at [904, 223] on button "×" at bounding box center [911, 225] width 16 height 27
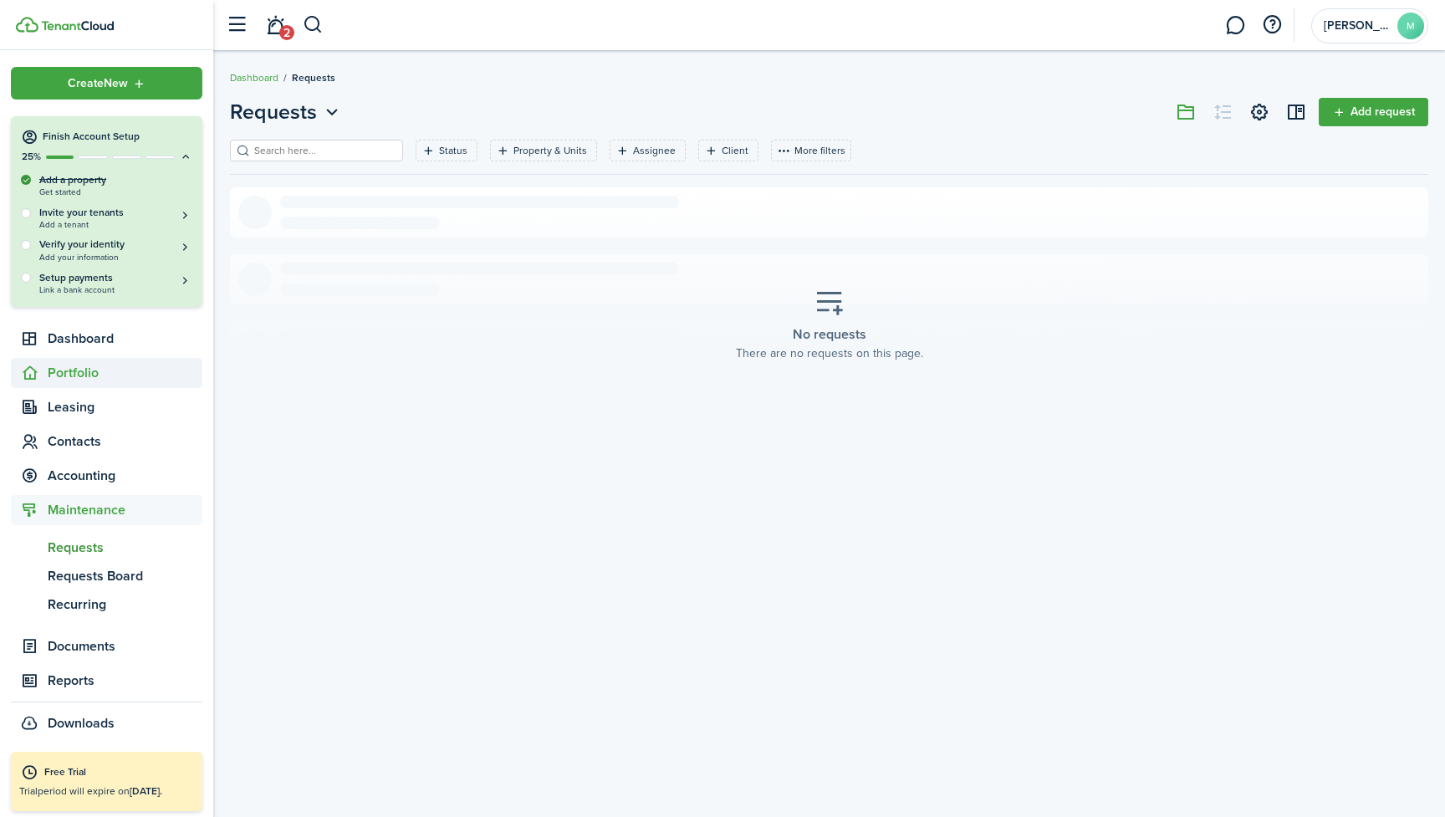
click at [85, 365] on span "Portfolio" at bounding box center [125, 373] width 155 height 20
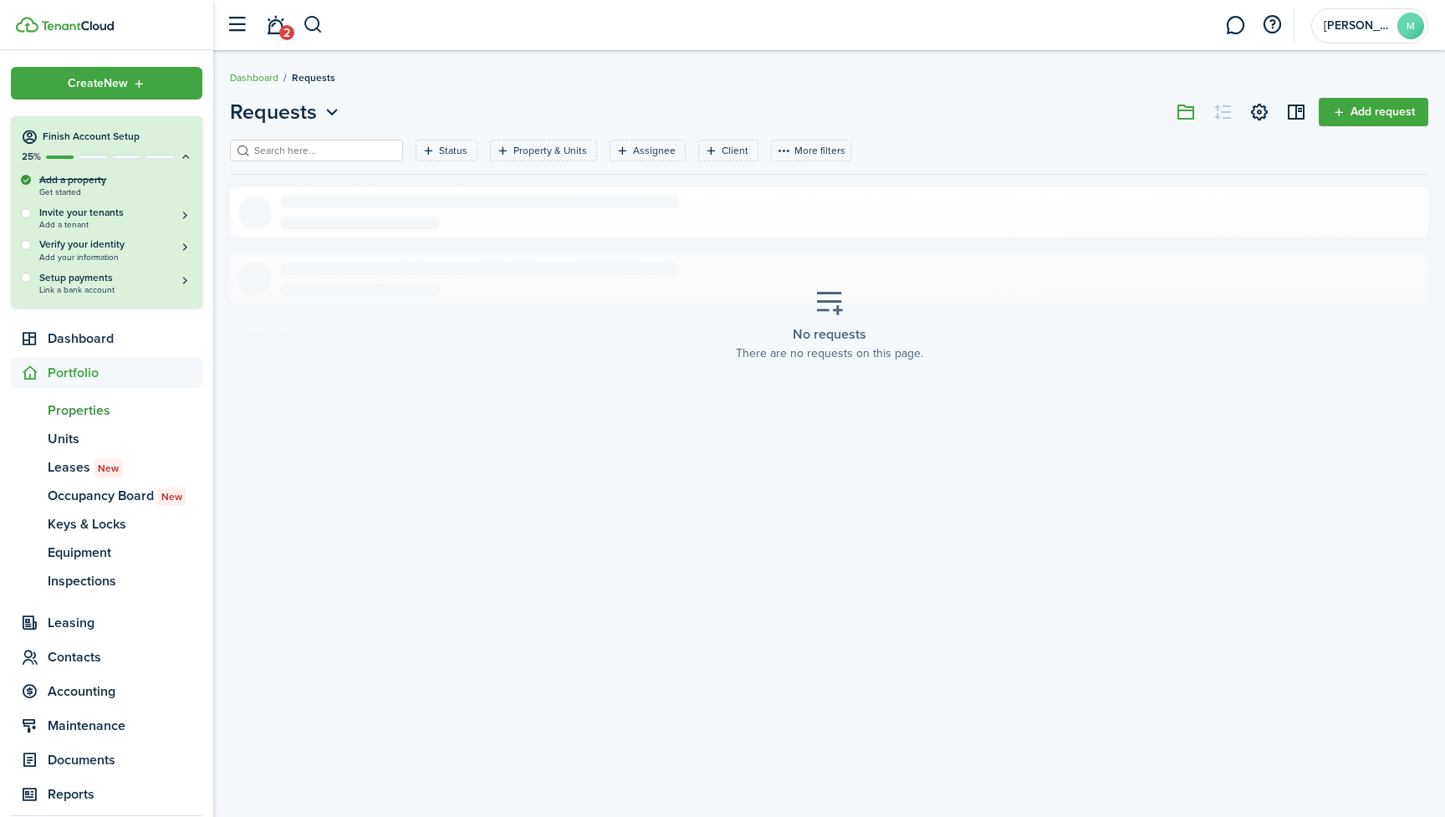
click at [81, 417] on span "Properties" at bounding box center [125, 410] width 155 height 20
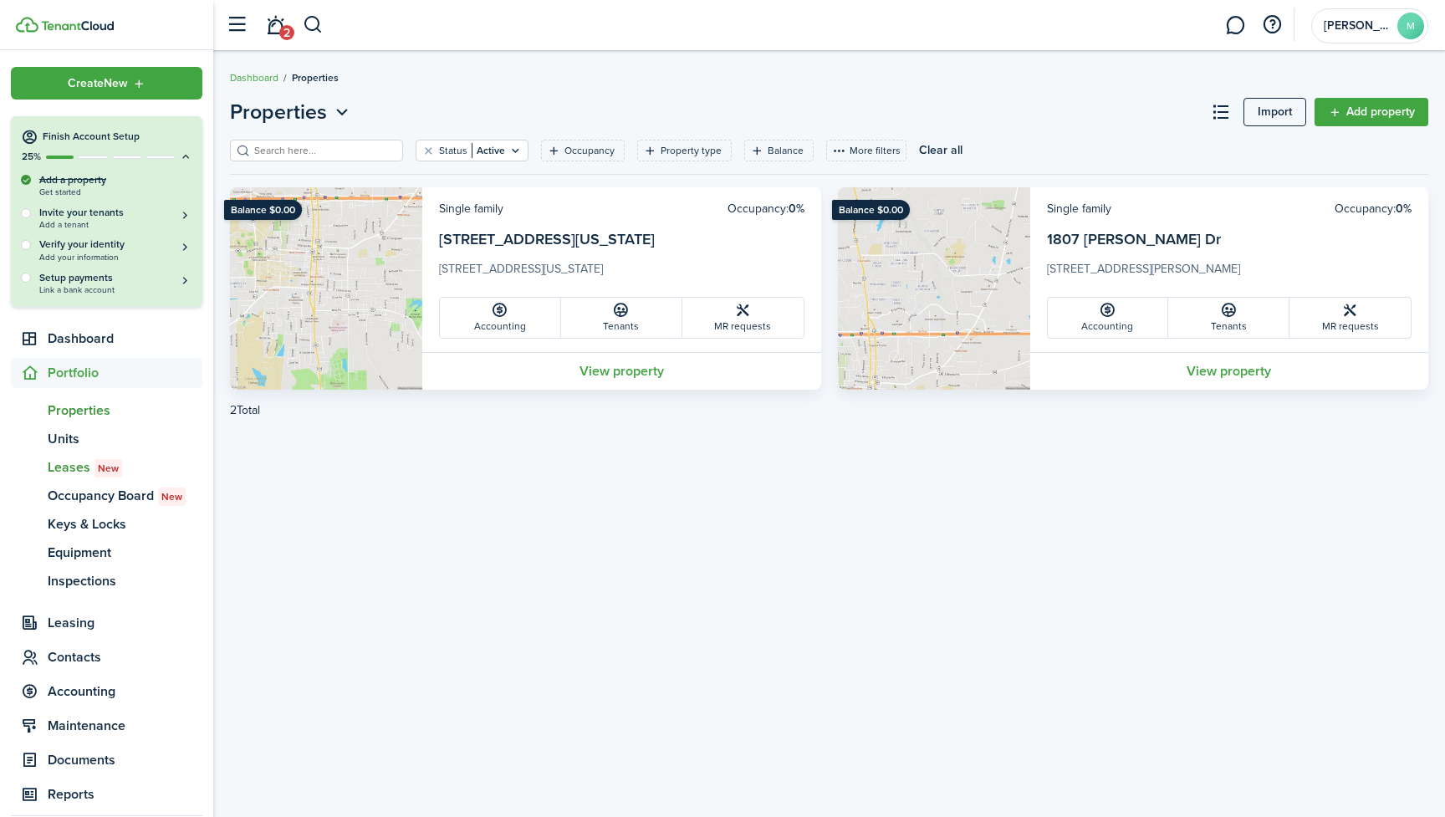
click at [78, 465] on span "Leases New" at bounding box center [125, 467] width 155 height 20
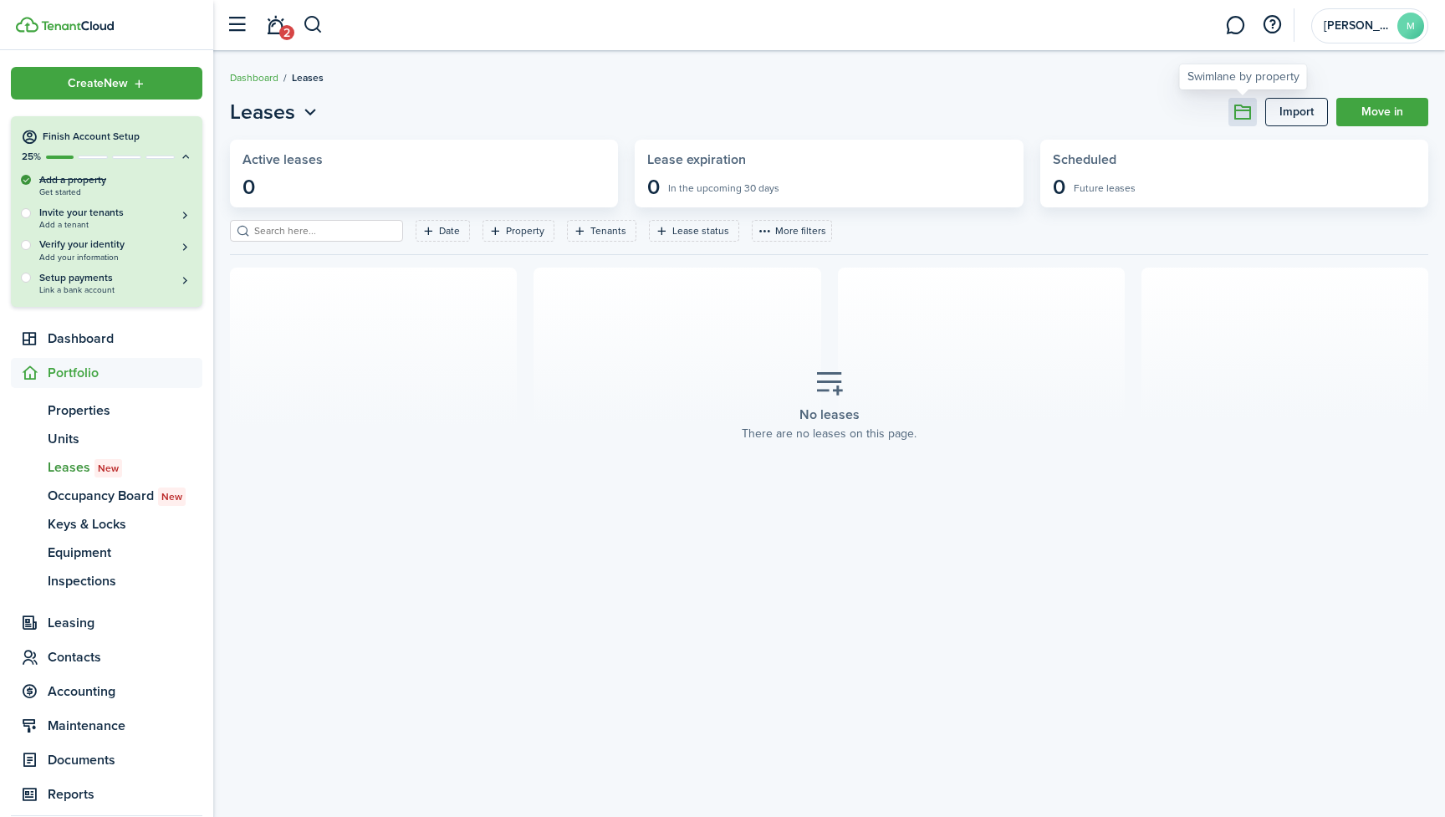
click at [1239, 114] on button at bounding box center [1242, 112] width 28 height 28
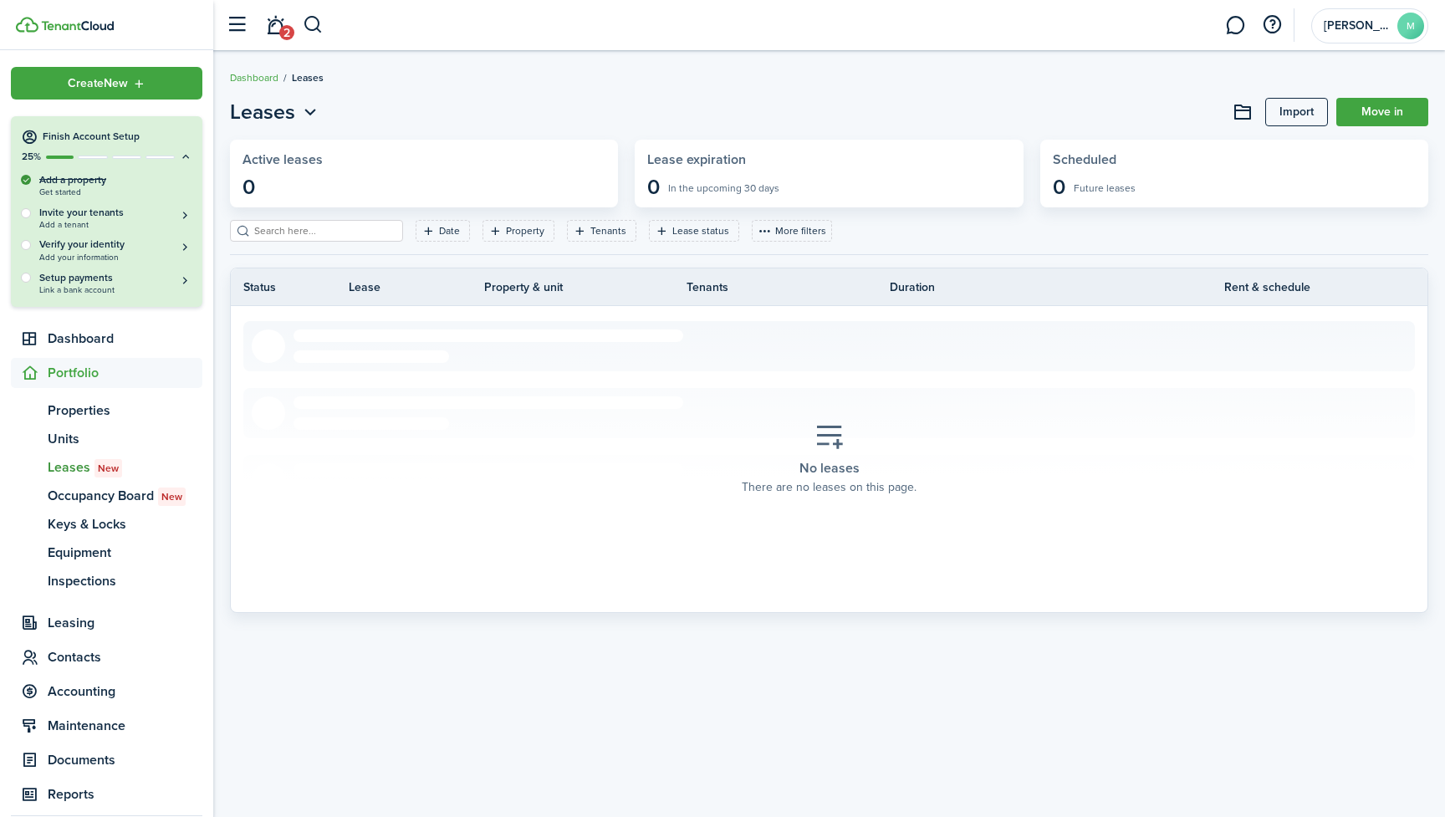
click at [1295, 112] on link "Import" at bounding box center [1296, 112] width 63 height 28
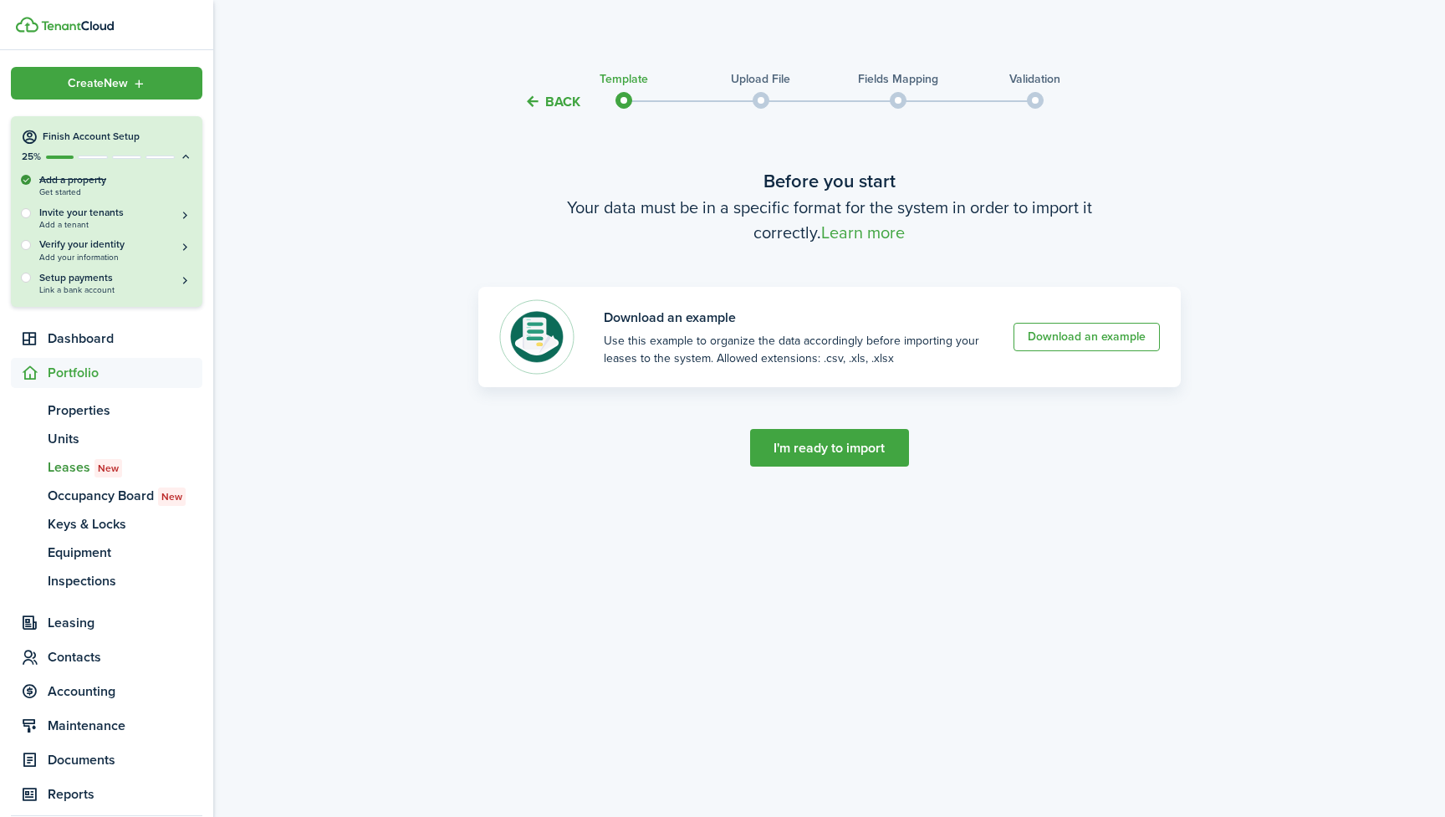
click at [542, 99] on button "Back" at bounding box center [552, 102] width 56 height 18
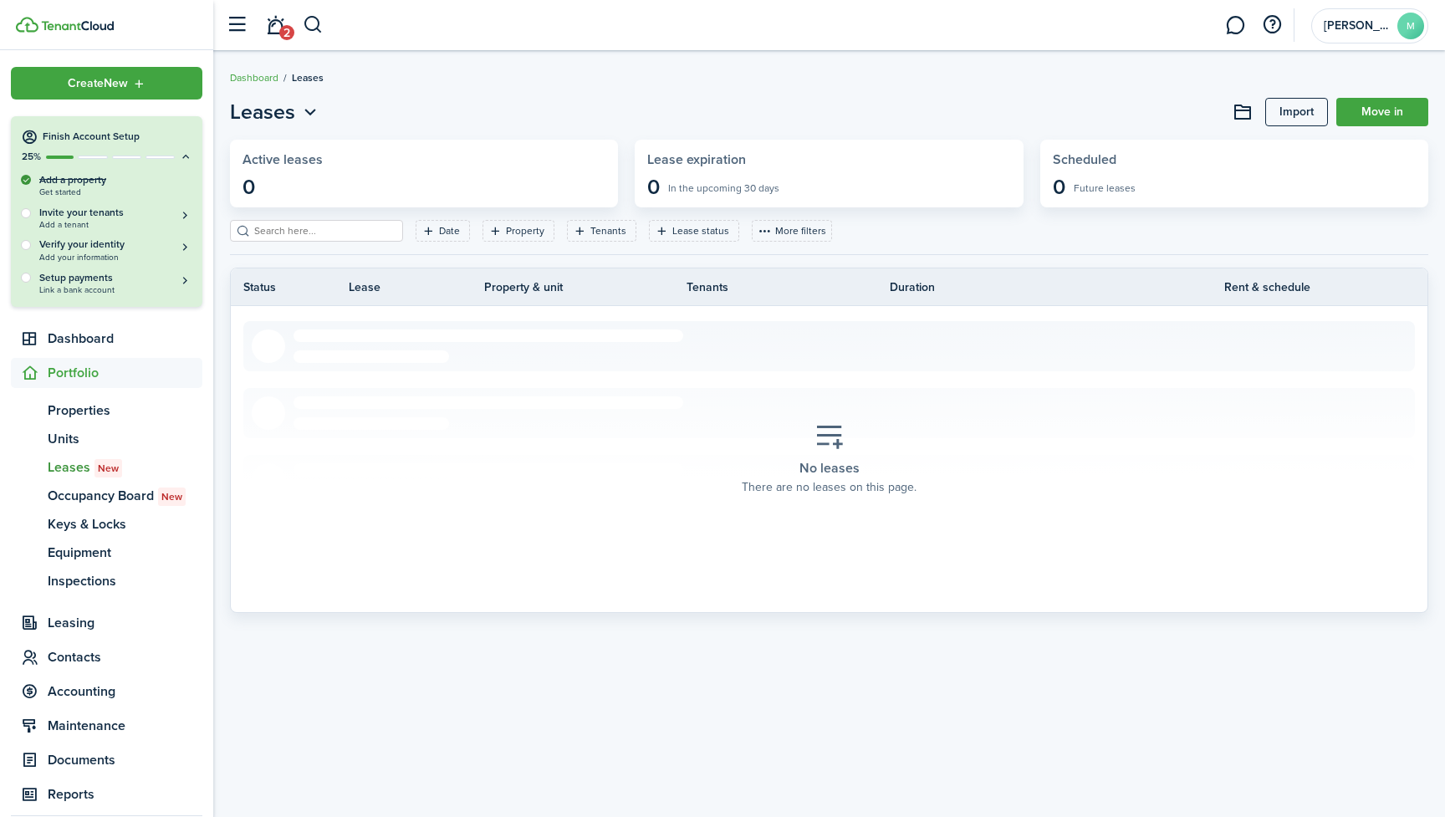
click at [1394, 105] on link "Move in" at bounding box center [1382, 112] width 92 height 28
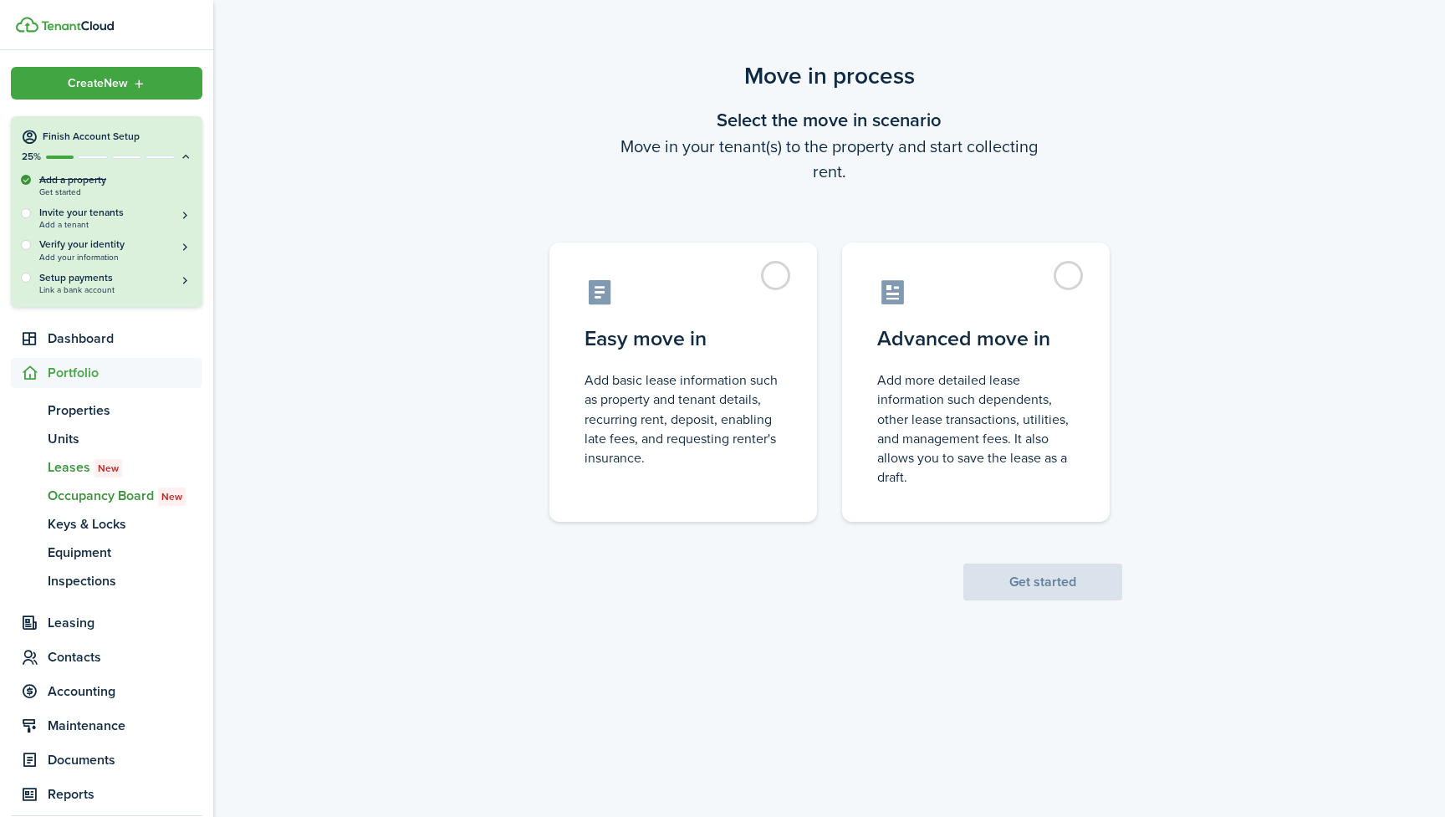
click at [86, 488] on span "Occupancy Board New" at bounding box center [125, 496] width 155 height 20
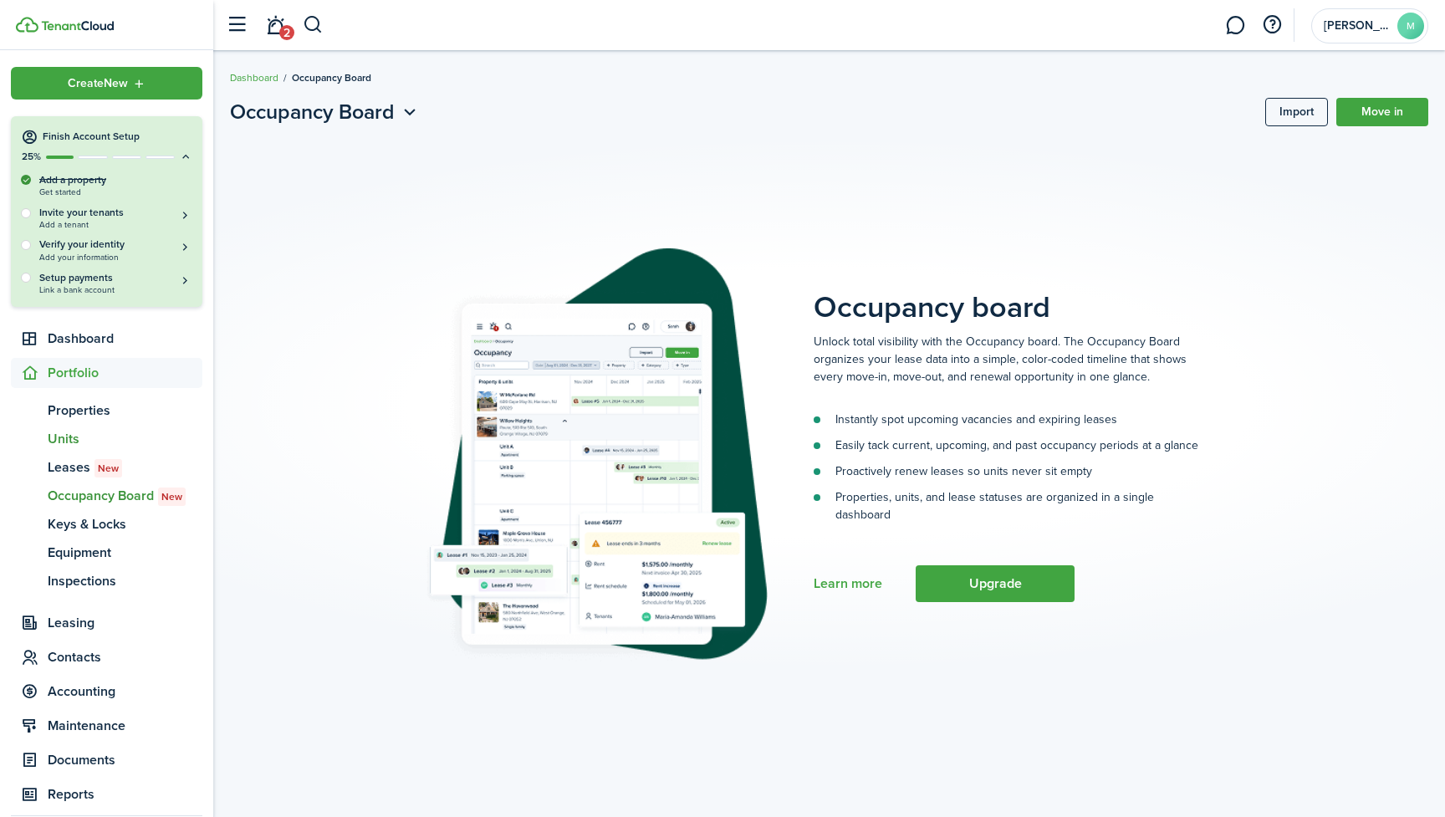
click at [60, 441] on span "Units" at bounding box center [125, 439] width 155 height 20
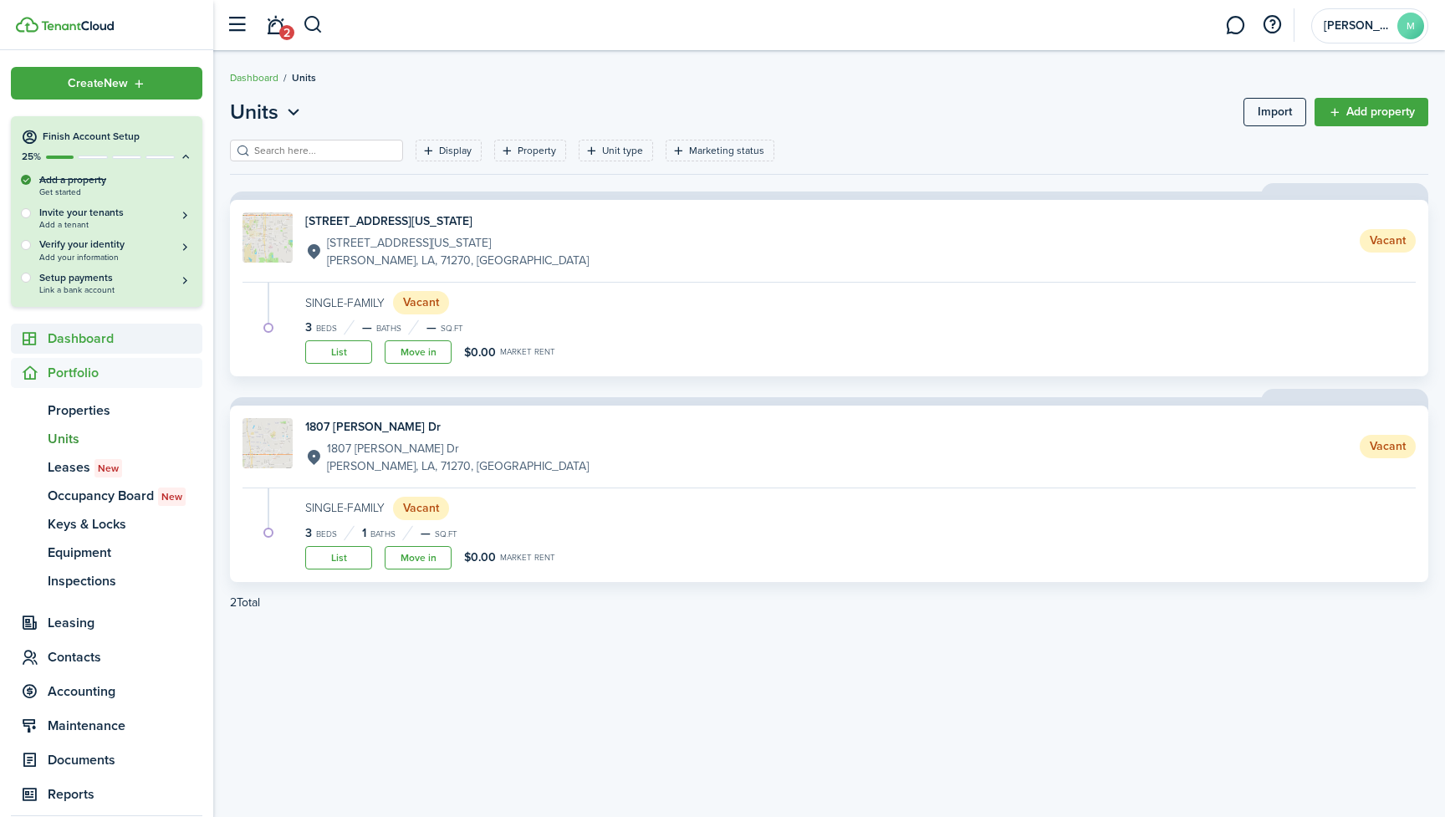
click at [79, 334] on span "Dashboard" at bounding box center [125, 339] width 155 height 20
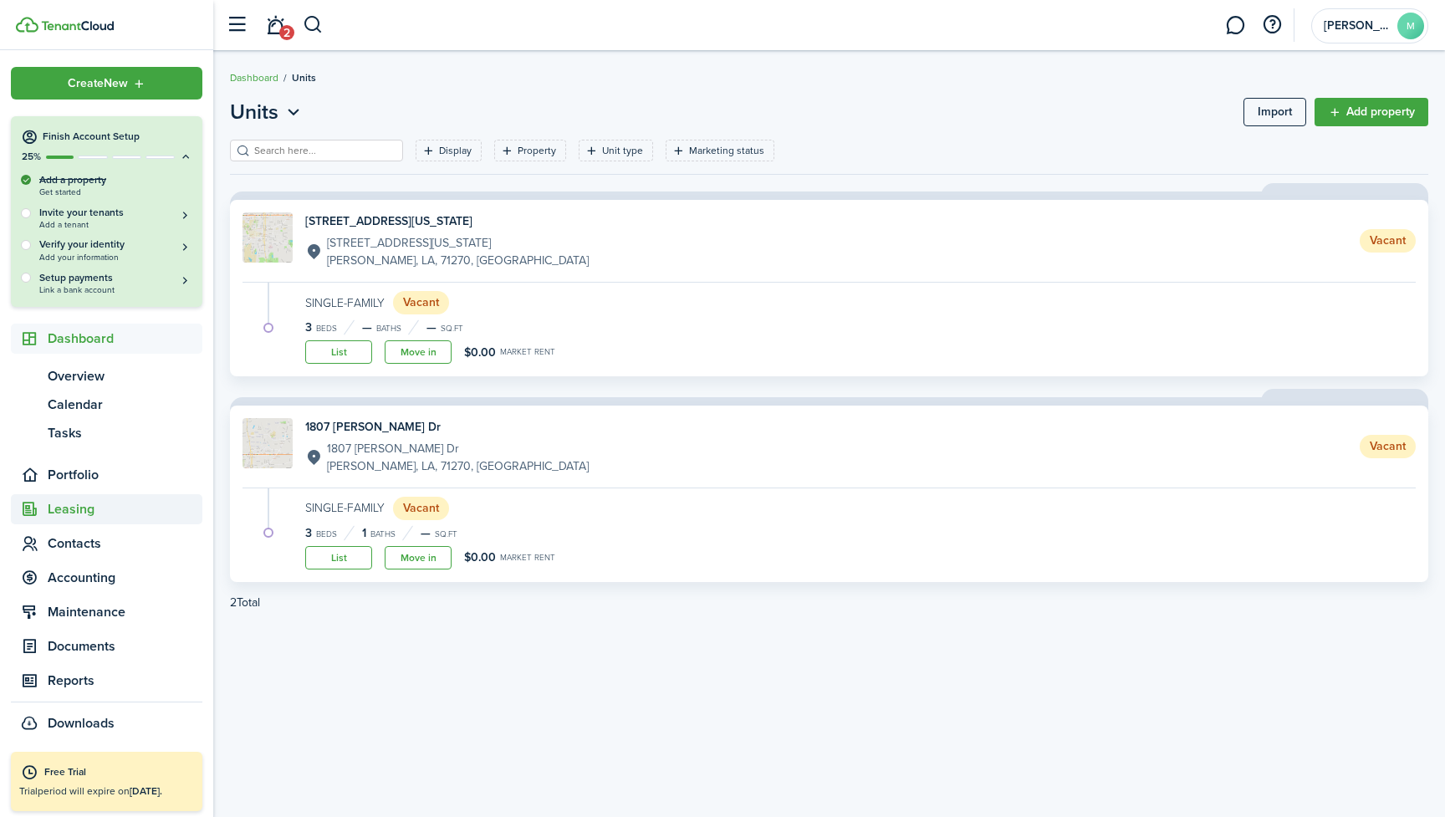
click at [80, 510] on span "Leasing" at bounding box center [125, 509] width 155 height 20
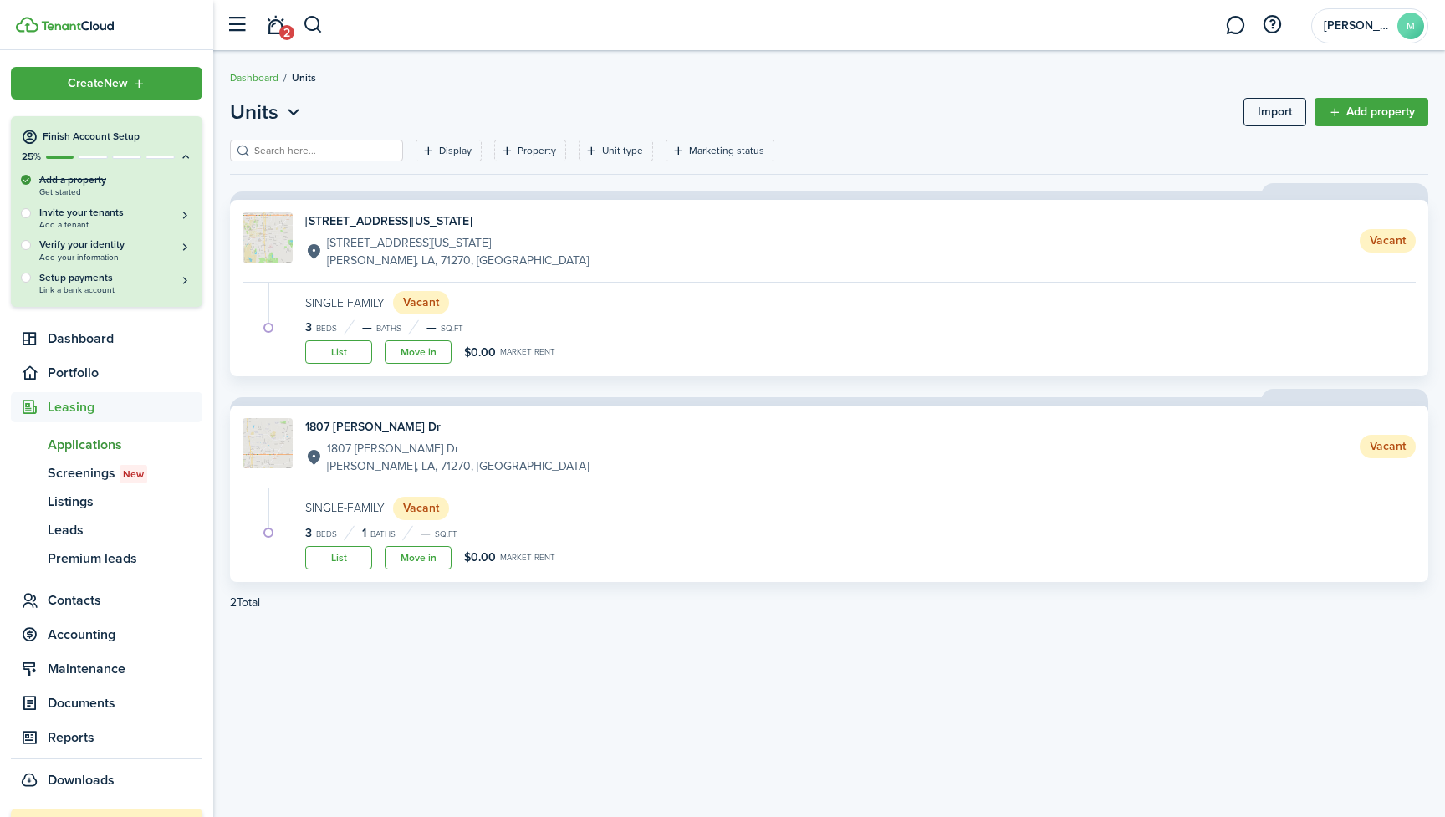
click at [83, 444] on span "Applications" at bounding box center [125, 445] width 155 height 20
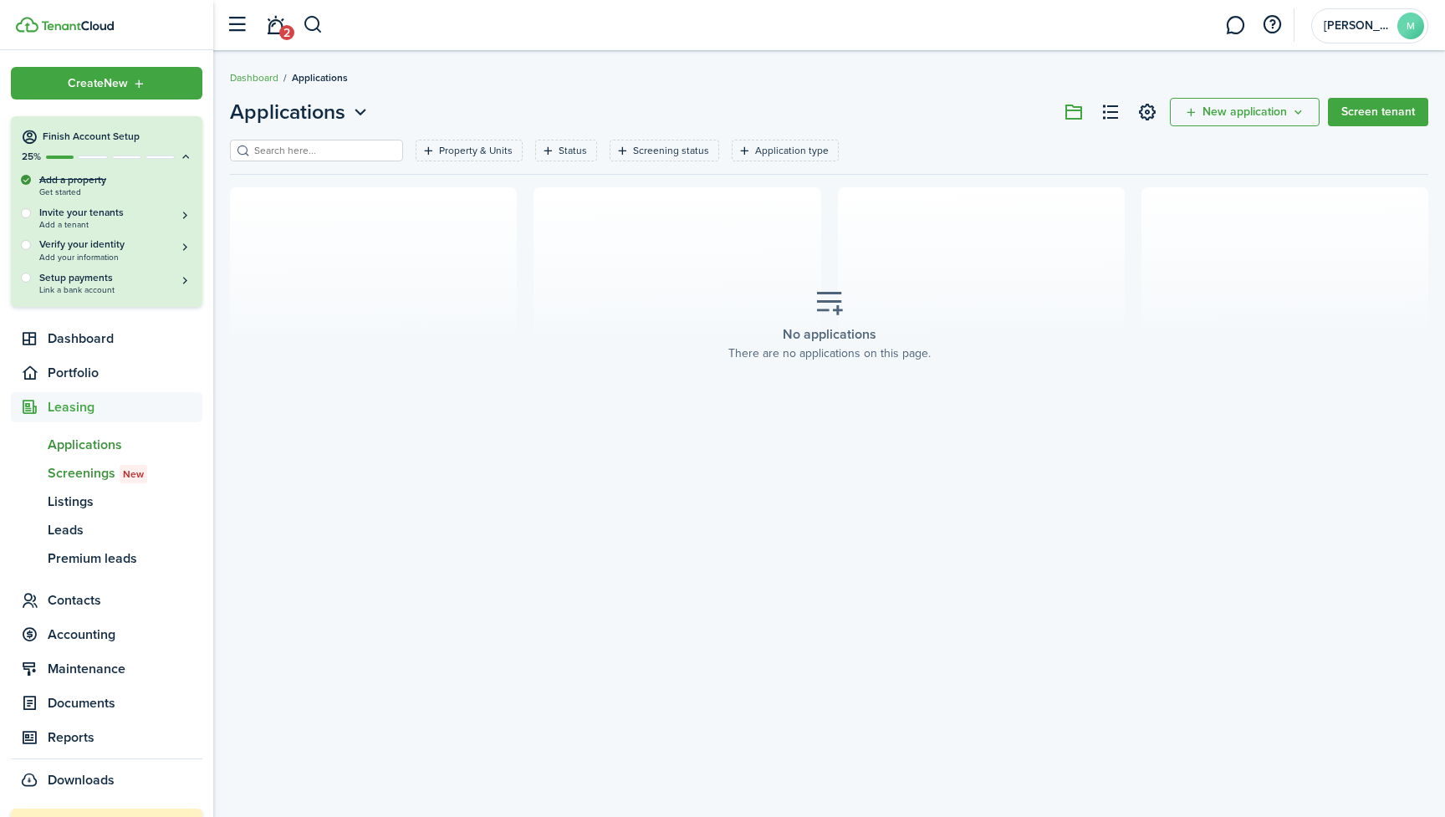
click at [80, 467] on span "Screenings New" at bounding box center [125, 473] width 155 height 20
click at [82, 504] on span "Listings" at bounding box center [125, 502] width 155 height 20
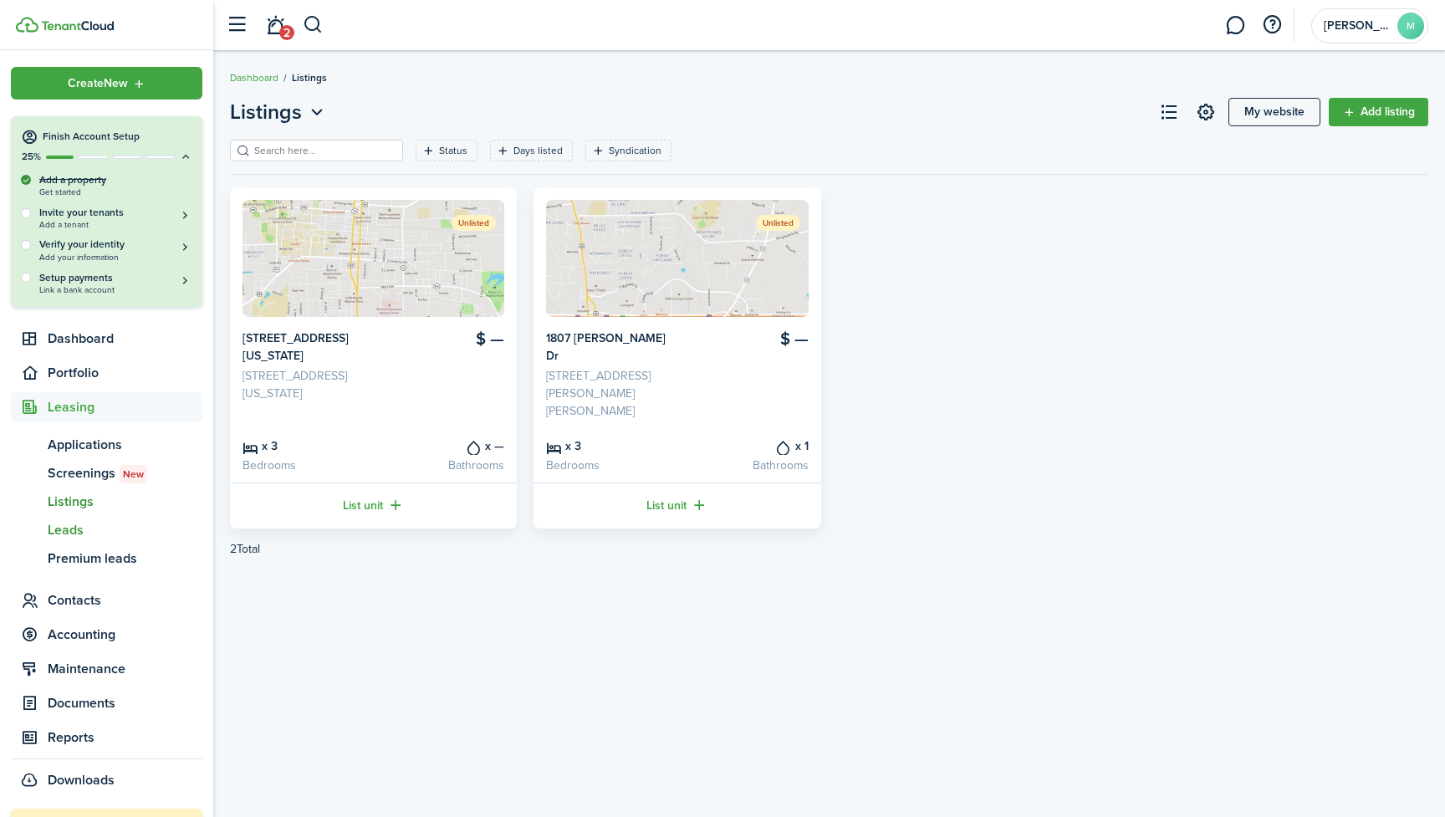
click at [78, 527] on span "Leads" at bounding box center [125, 530] width 155 height 20
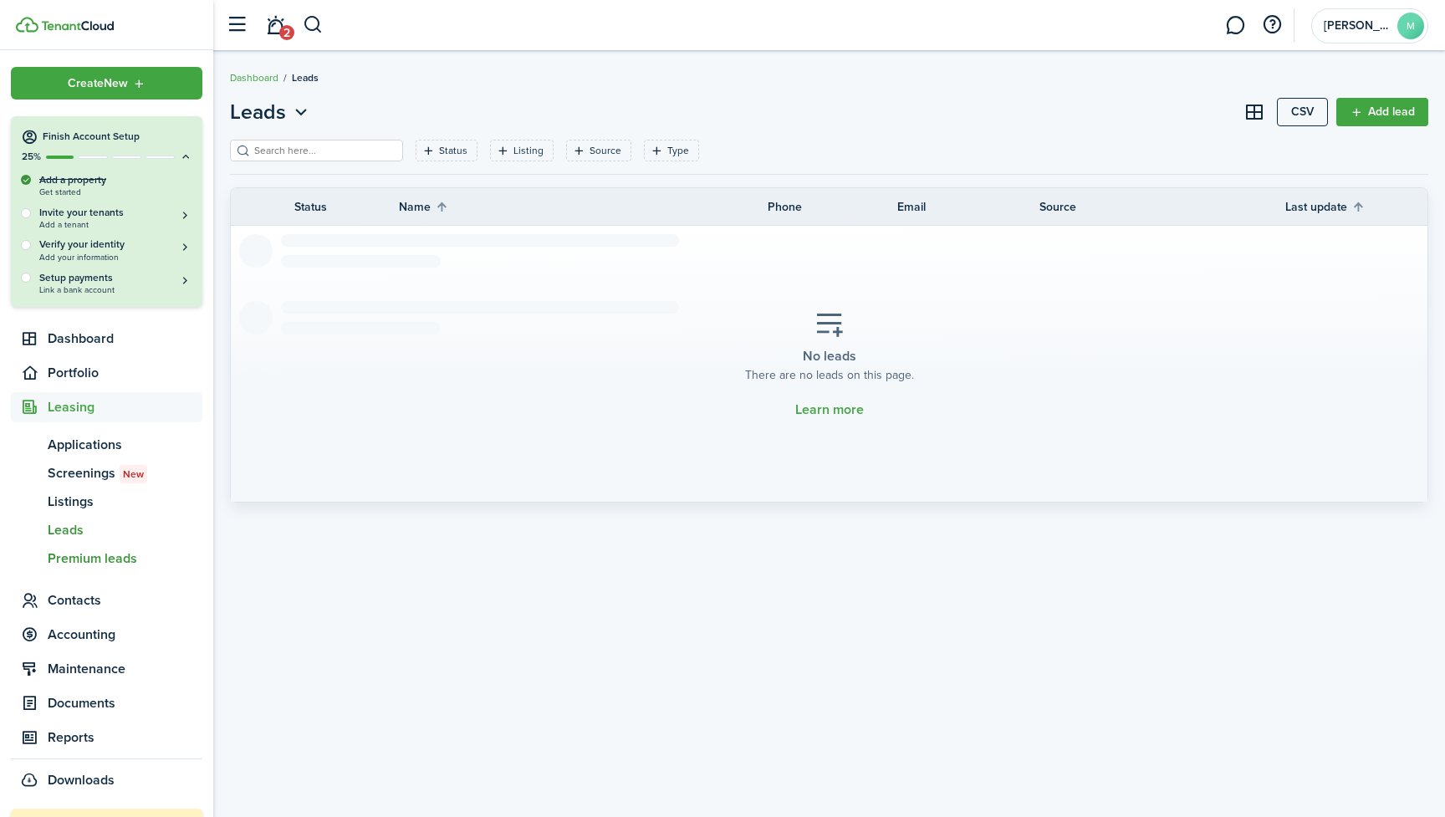
click at [68, 554] on span "Premium leads" at bounding box center [125, 558] width 155 height 20
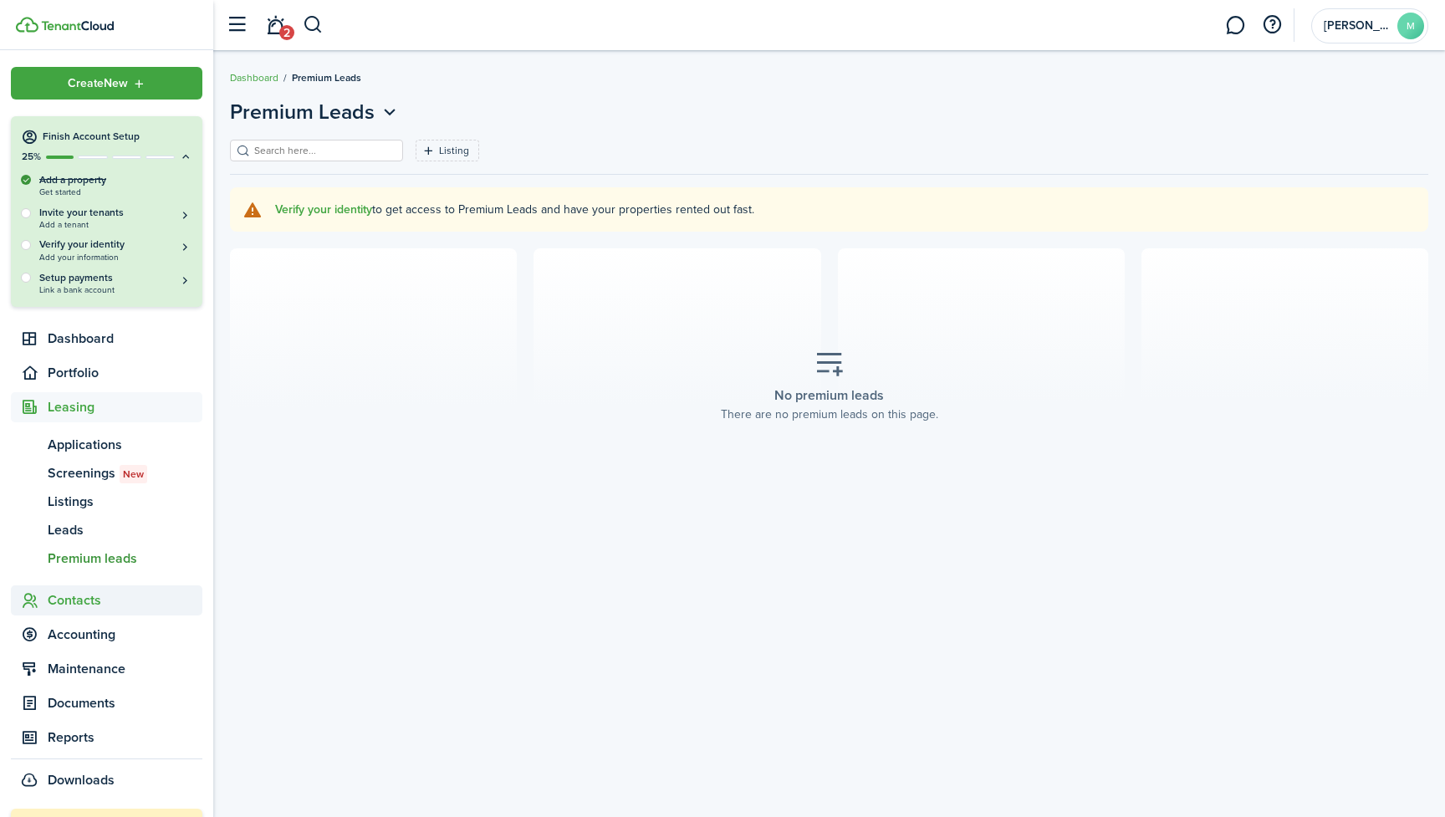
click at [67, 598] on span "Contacts" at bounding box center [125, 600] width 155 height 20
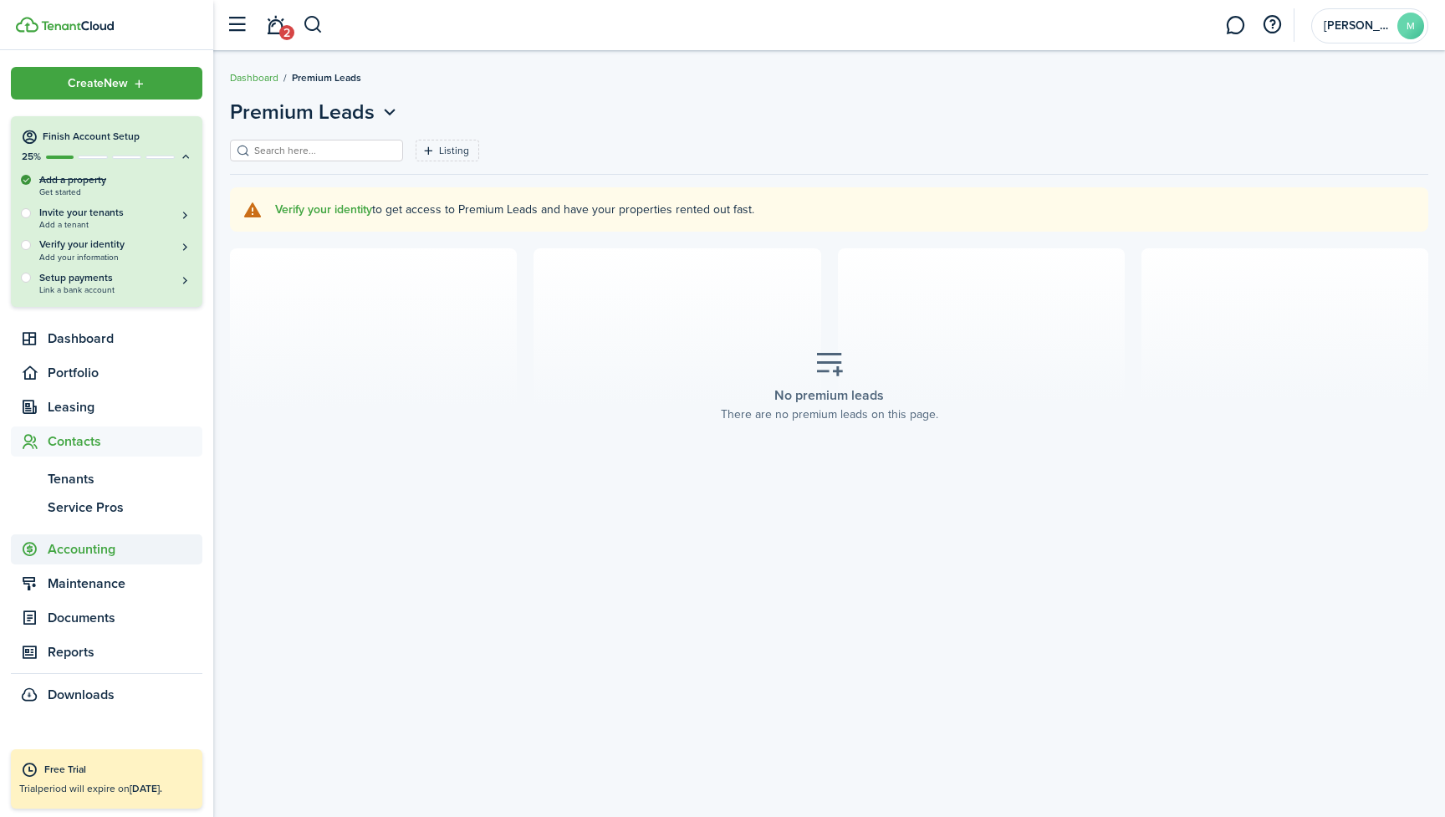
click at [86, 551] on span "Accounting" at bounding box center [125, 549] width 155 height 20
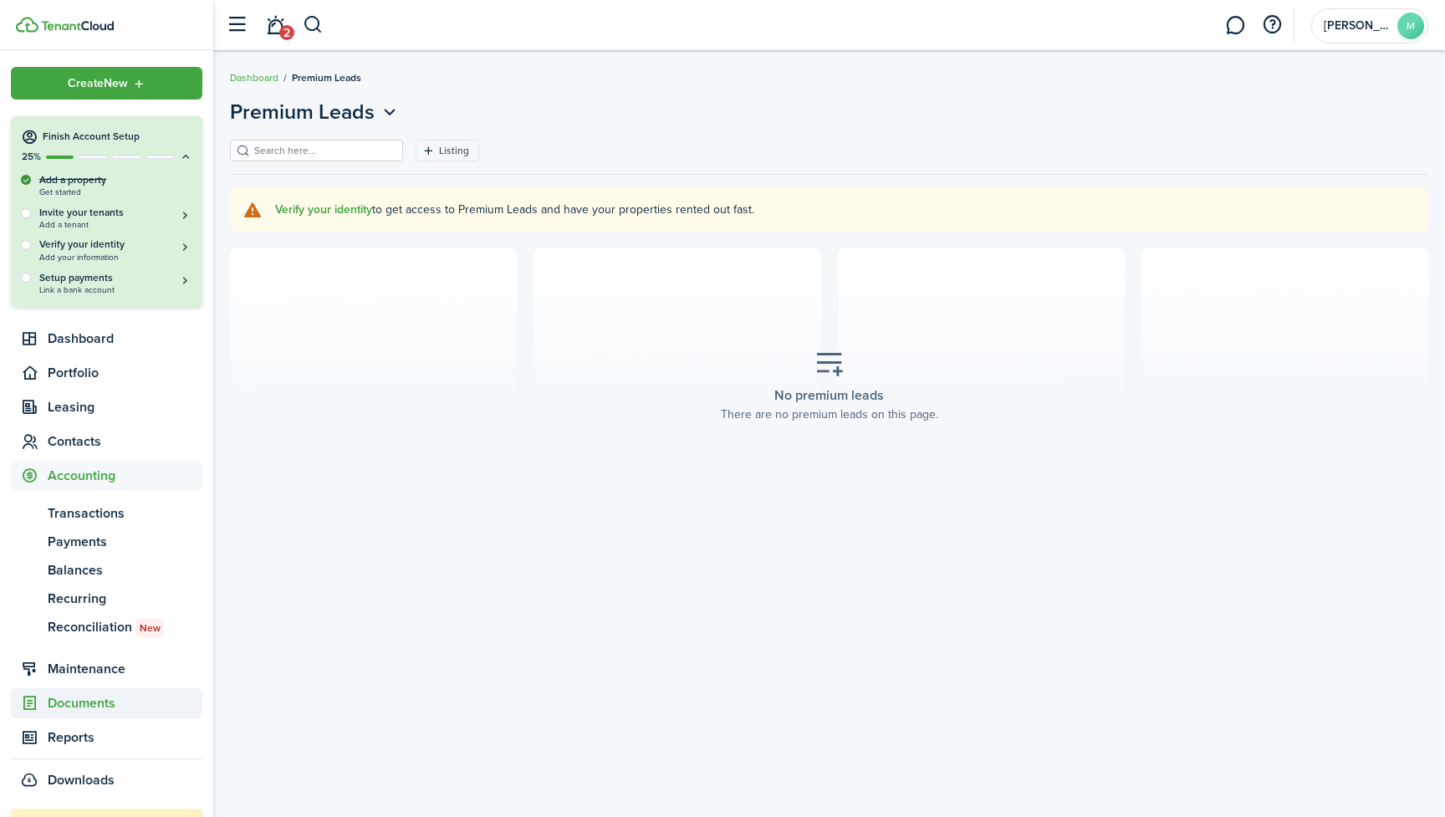
click at [110, 711] on span "Documents" at bounding box center [106, 703] width 191 height 30
